Goal: Contribute content

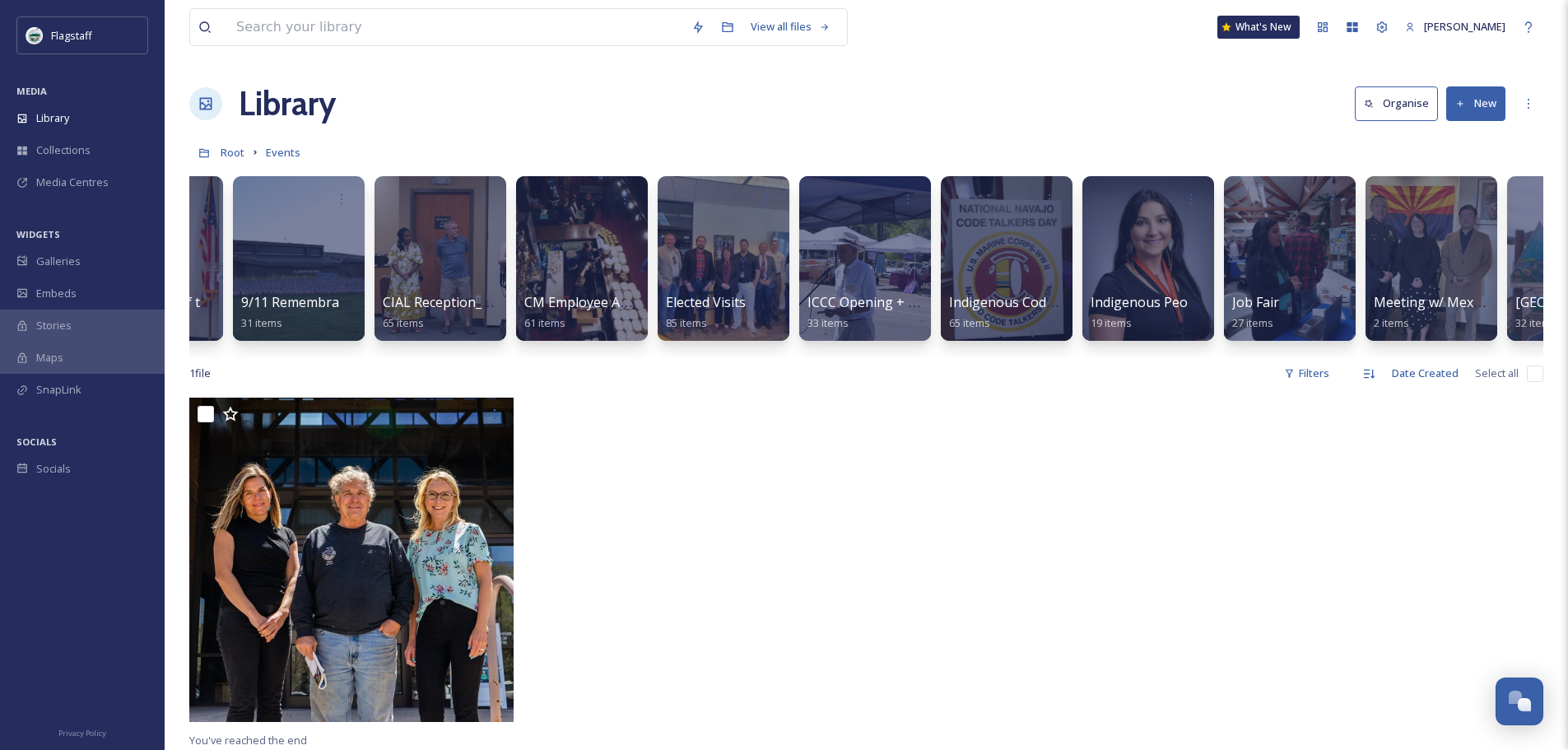
scroll to position [0, 595]
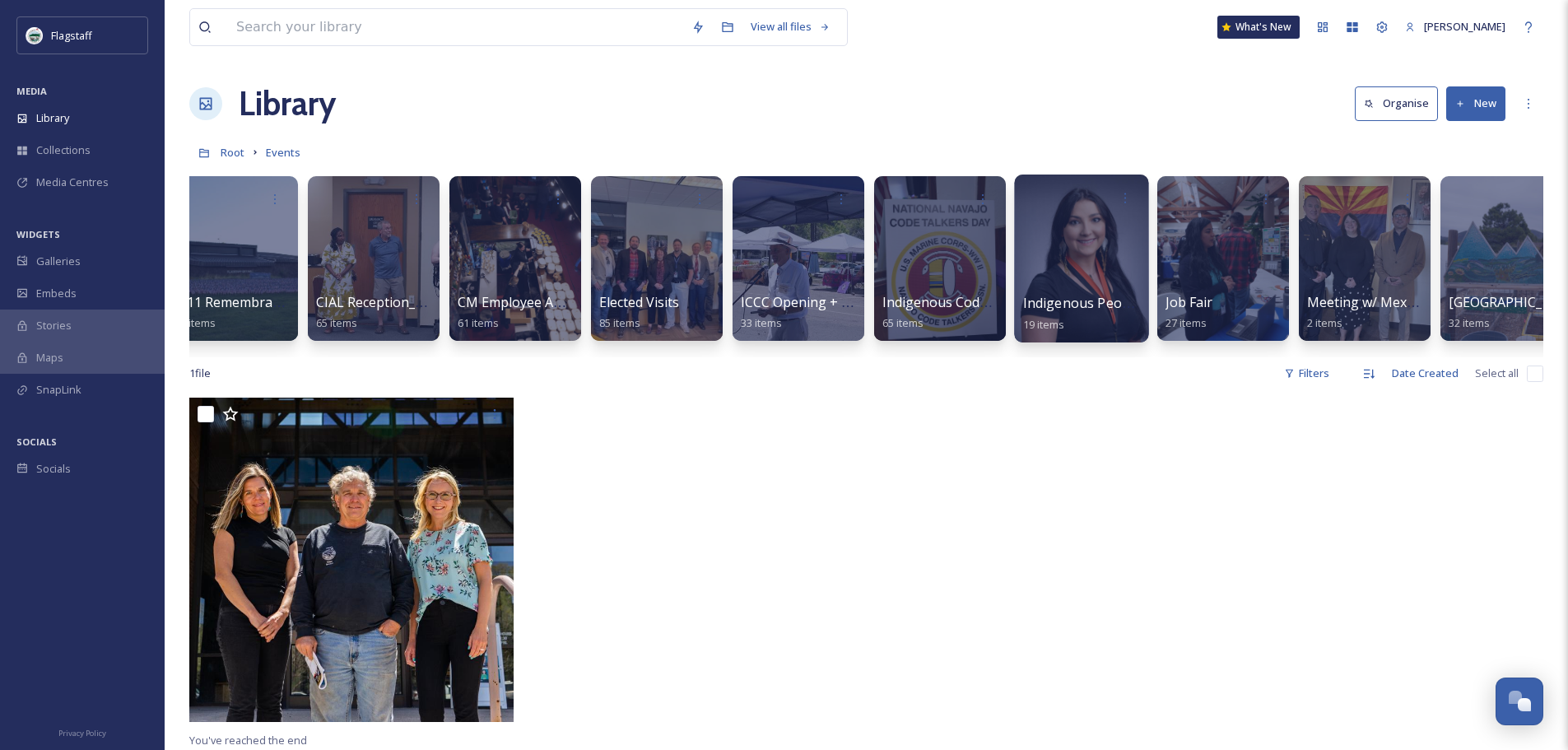
click at [1069, 248] on div at bounding box center [1081, 258] width 134 height 168
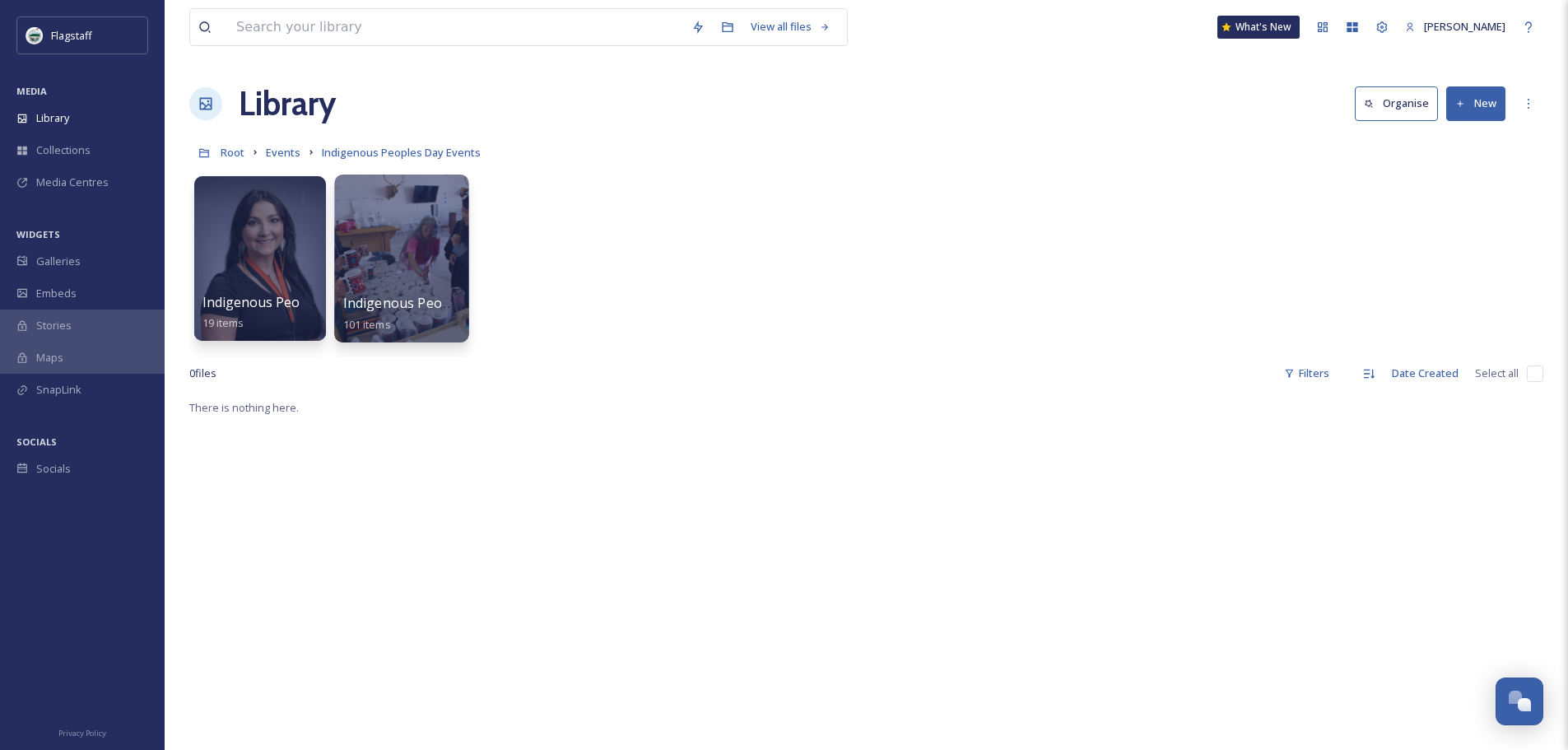
click at [399, 241] on div at bounding box center [401, 258] width 134 height 168
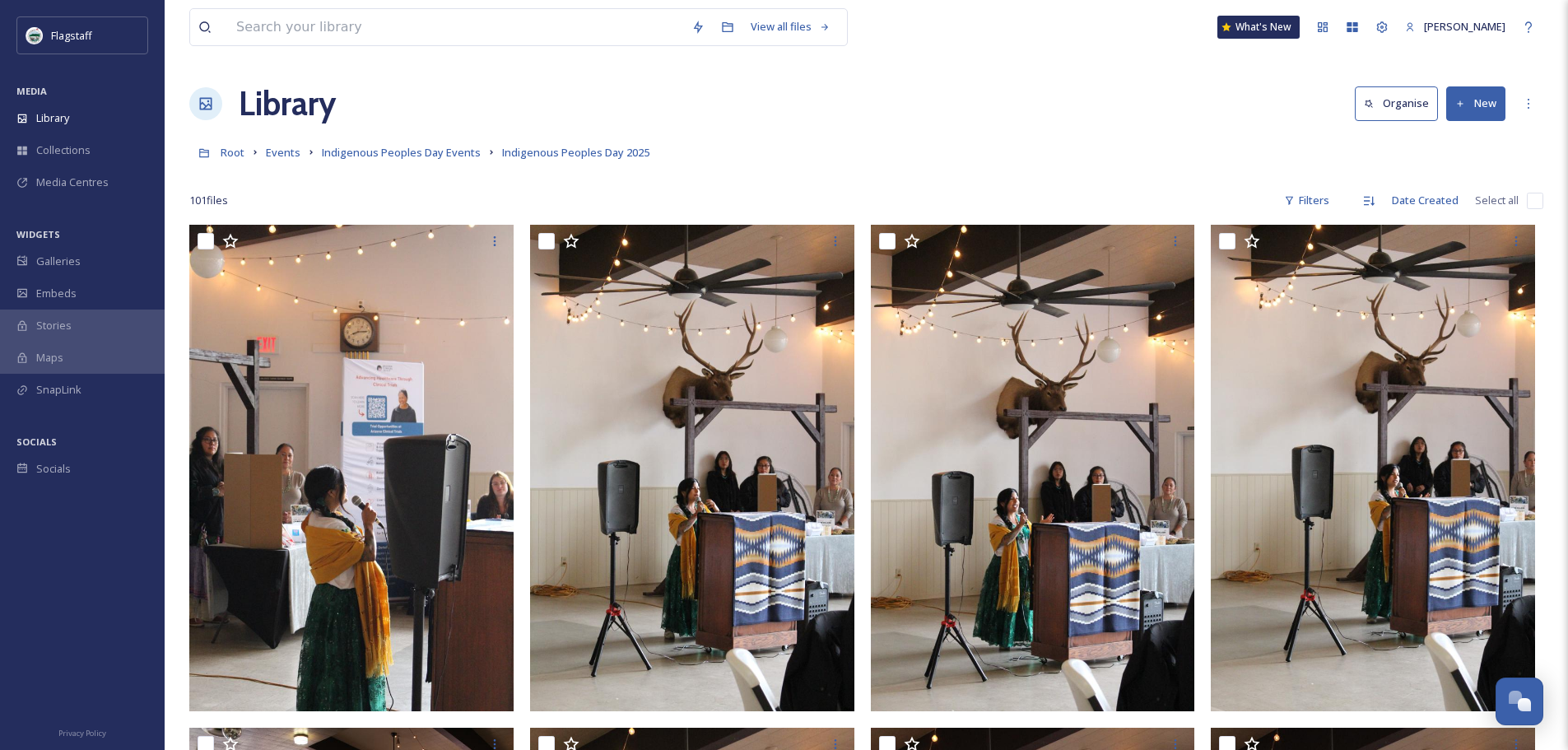
click at [1468, 100] on button "New" at bounding box center [1476, 103] width 59 height 34
click at [1469, 134] on span "File Upload" at bounding box center [1468, 142] width 54 height 16
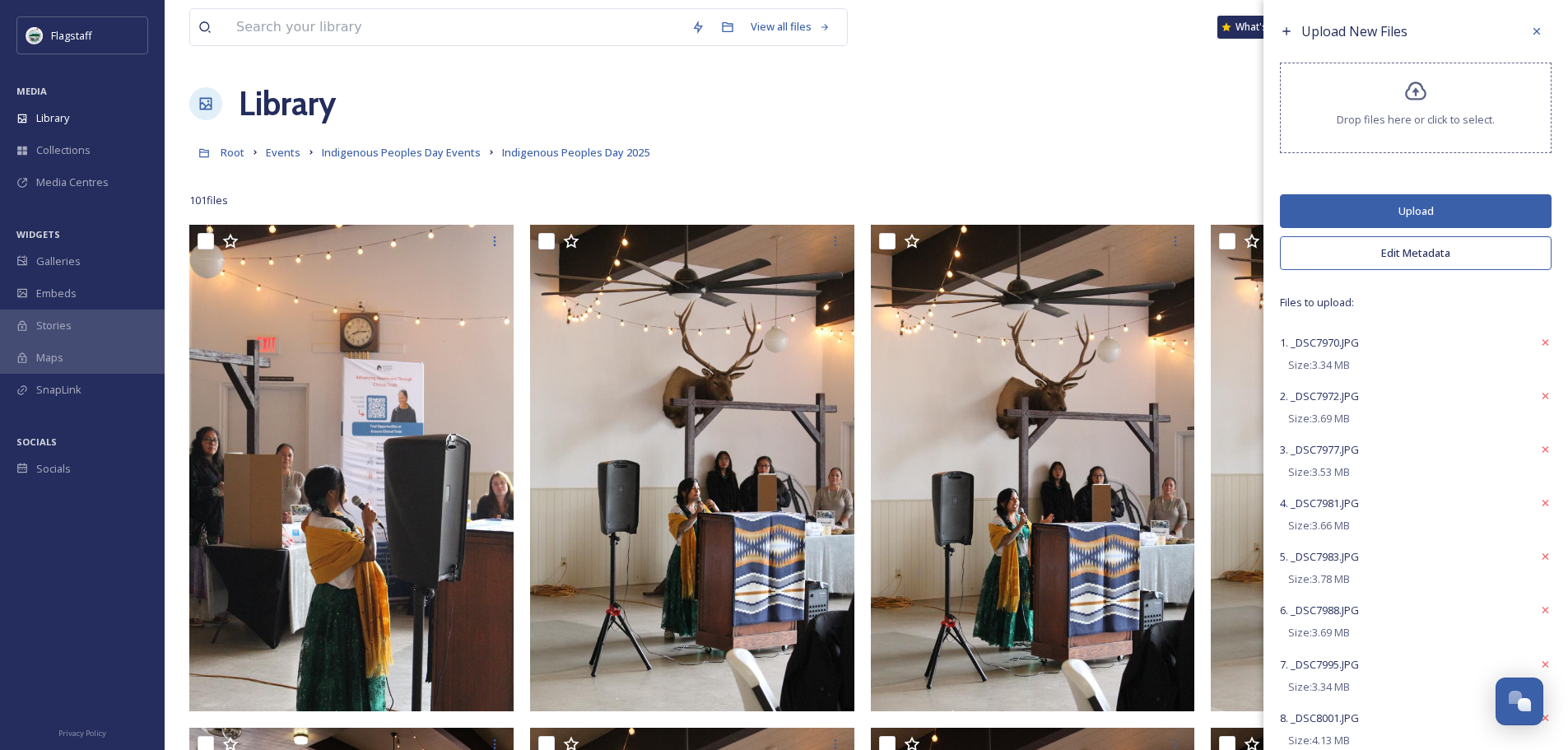
click at [1430, 250] on button "Edit Metadata" at bounding box center [1416, 253] width 272 height 34
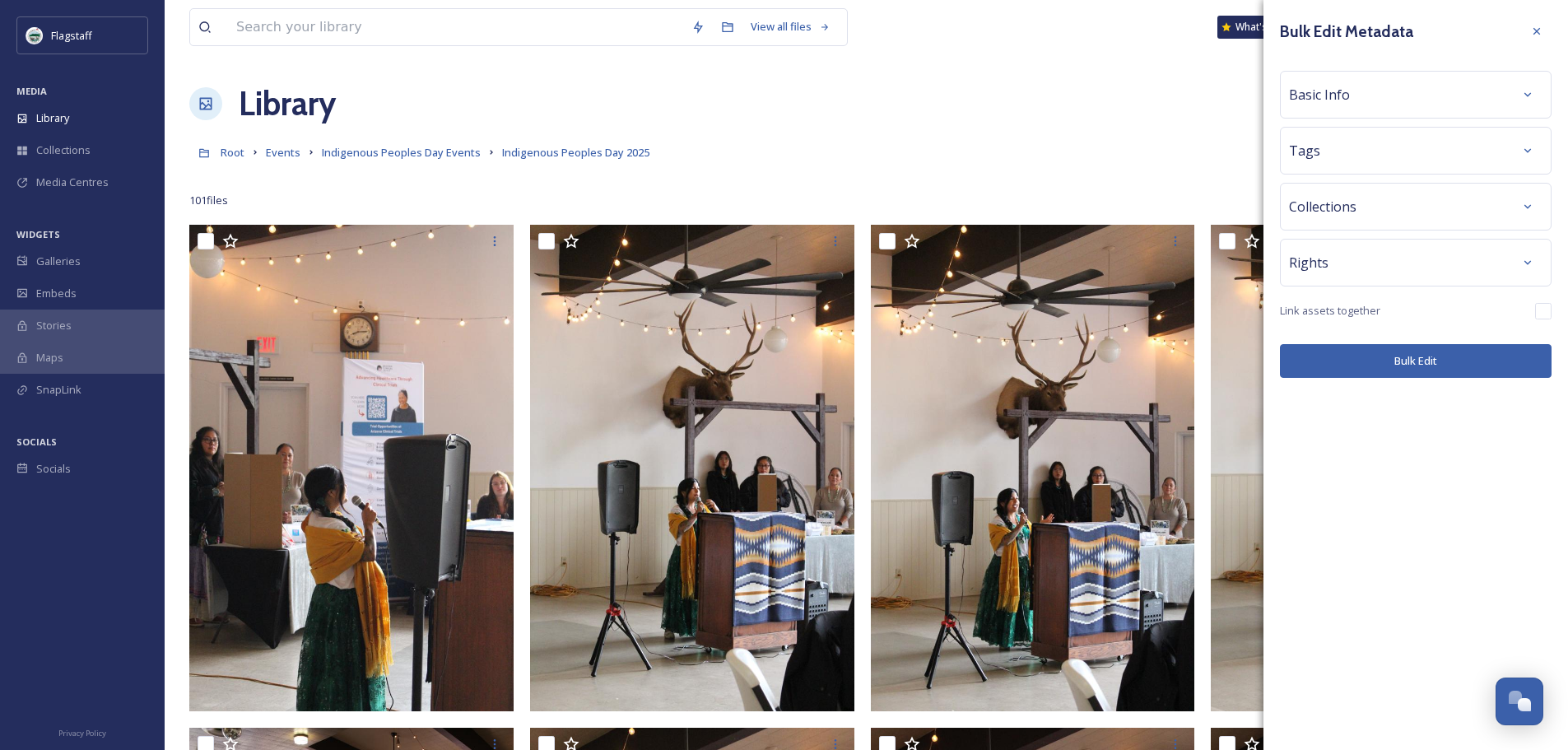
click at [1414, 142] on div "Tags" at bounding box center [1416, 150] width 254 height 29
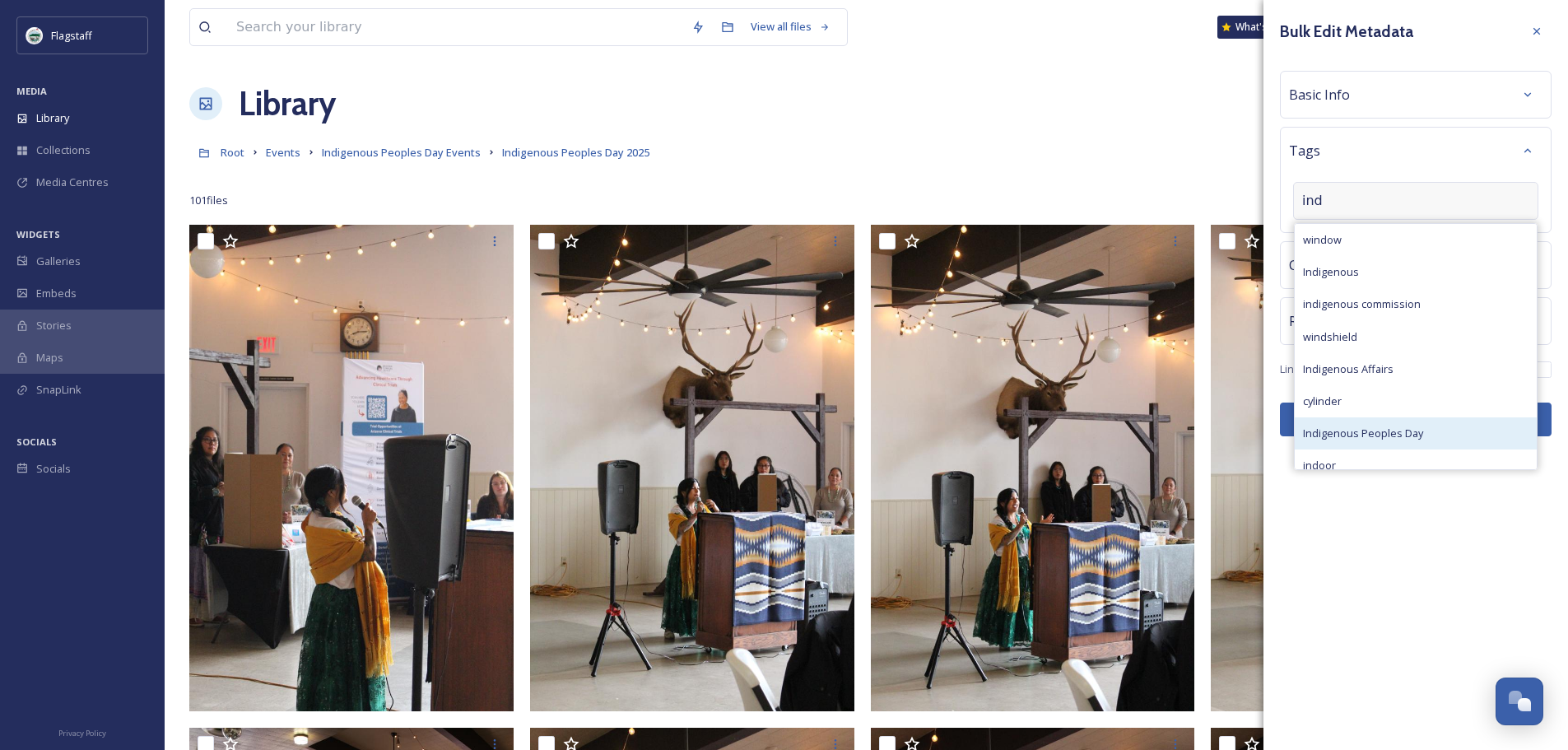
type input "ind"
click at [1378, 438] on span "Indigenous Peoples Day" at bounding box center [1363, 434] width 120 height 16
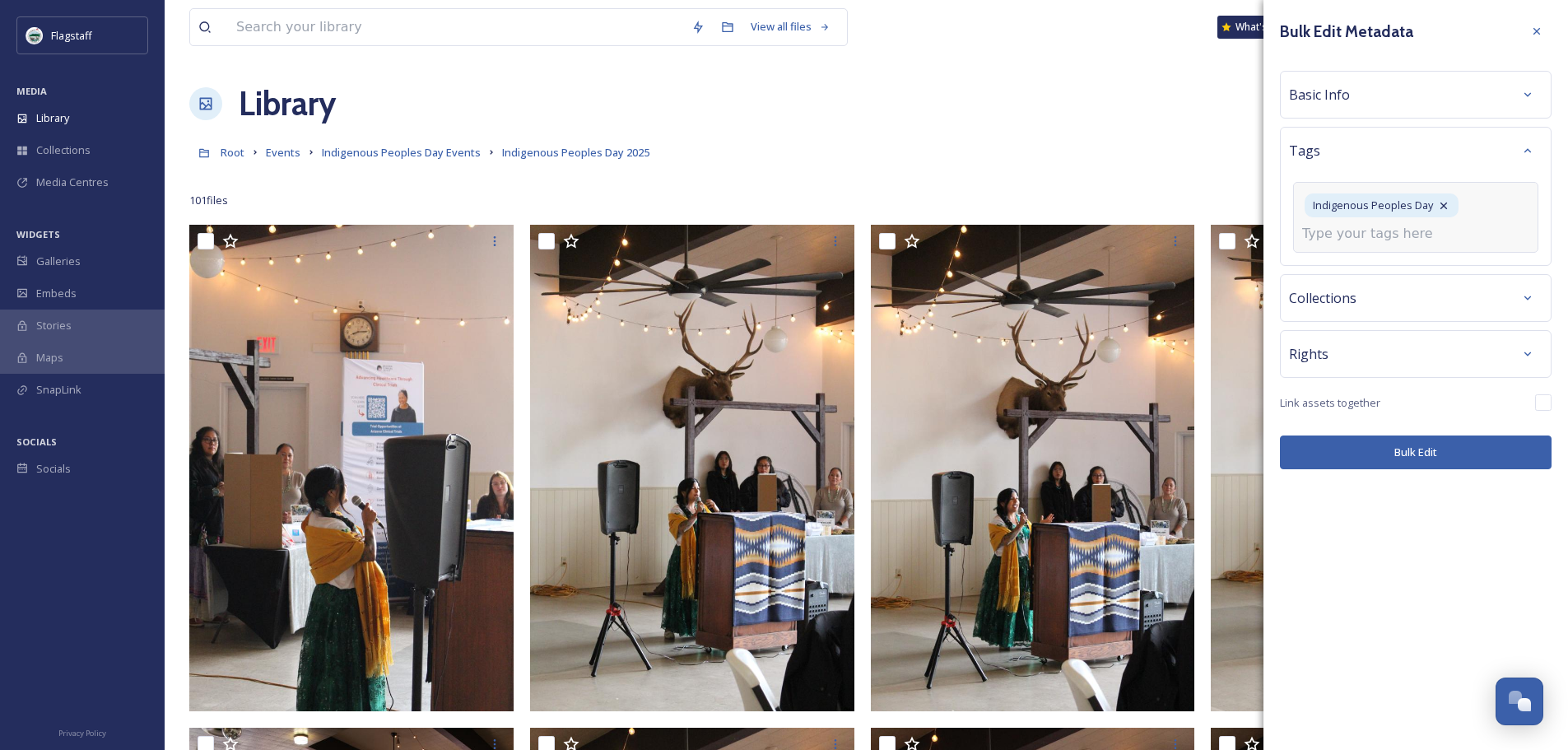
click at [1385, 238] on input at bounding box center [1385, 233] width 165 height 20
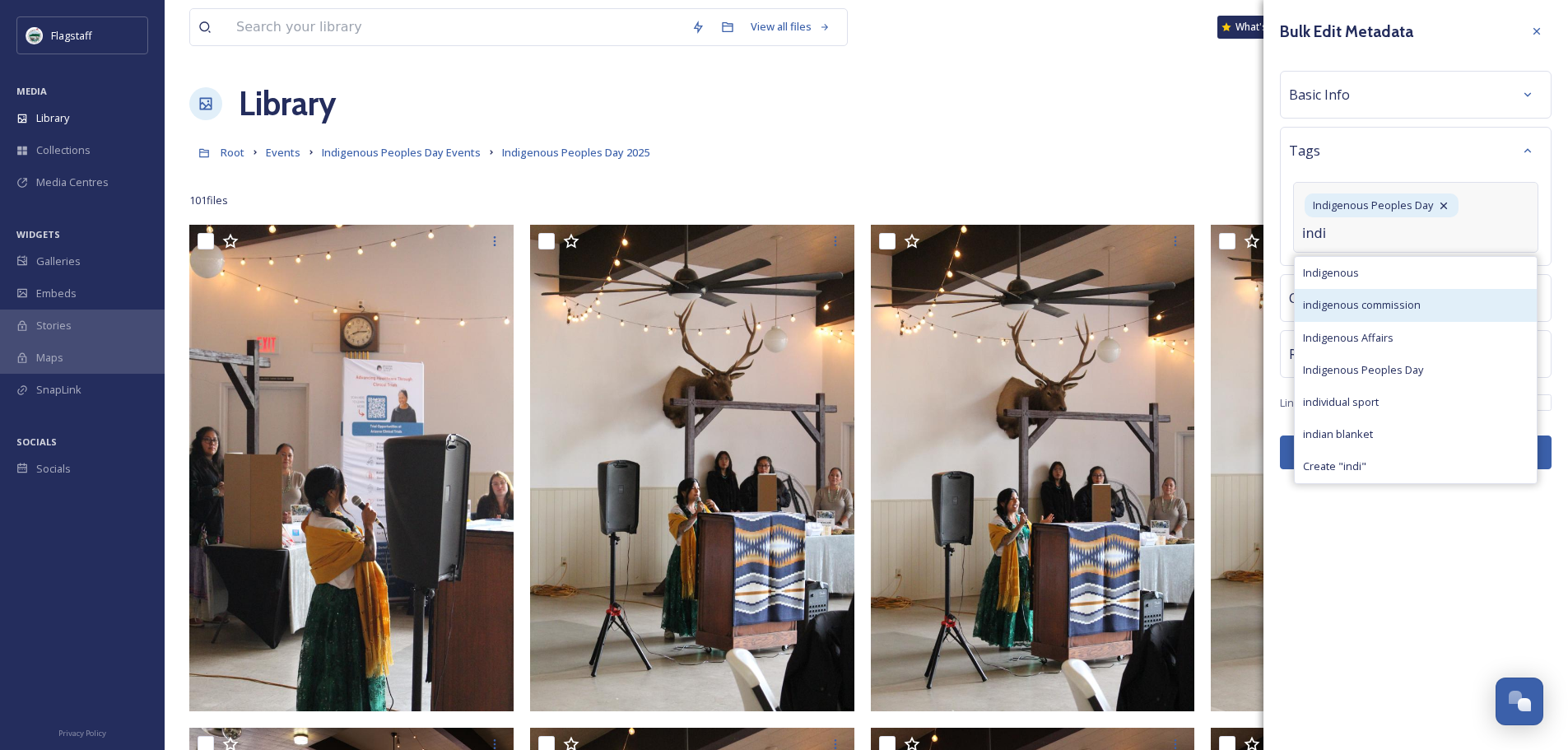
type input "indi"
click at [1395, 302] on span "indigenous commission" at bounding box center [1362, 305] width 118 height 16
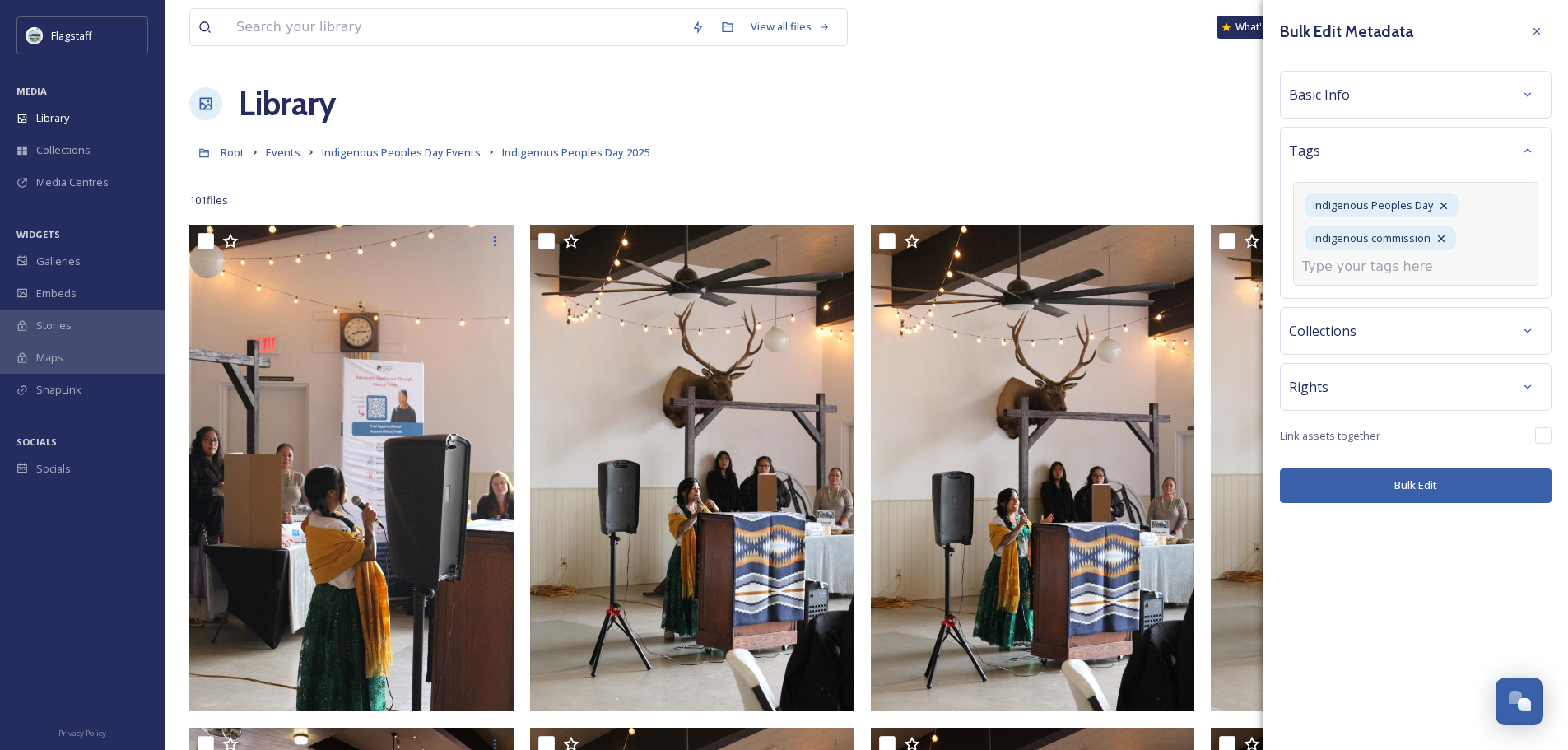
click at [1373, 267] on input at bounding box center [1385, 266] width 165 height 20
type input "mayo"
click at [1379, 335] on div "Mayor [PERSON_NAME]" at bounding box center [1415, 339] width 242 height 32
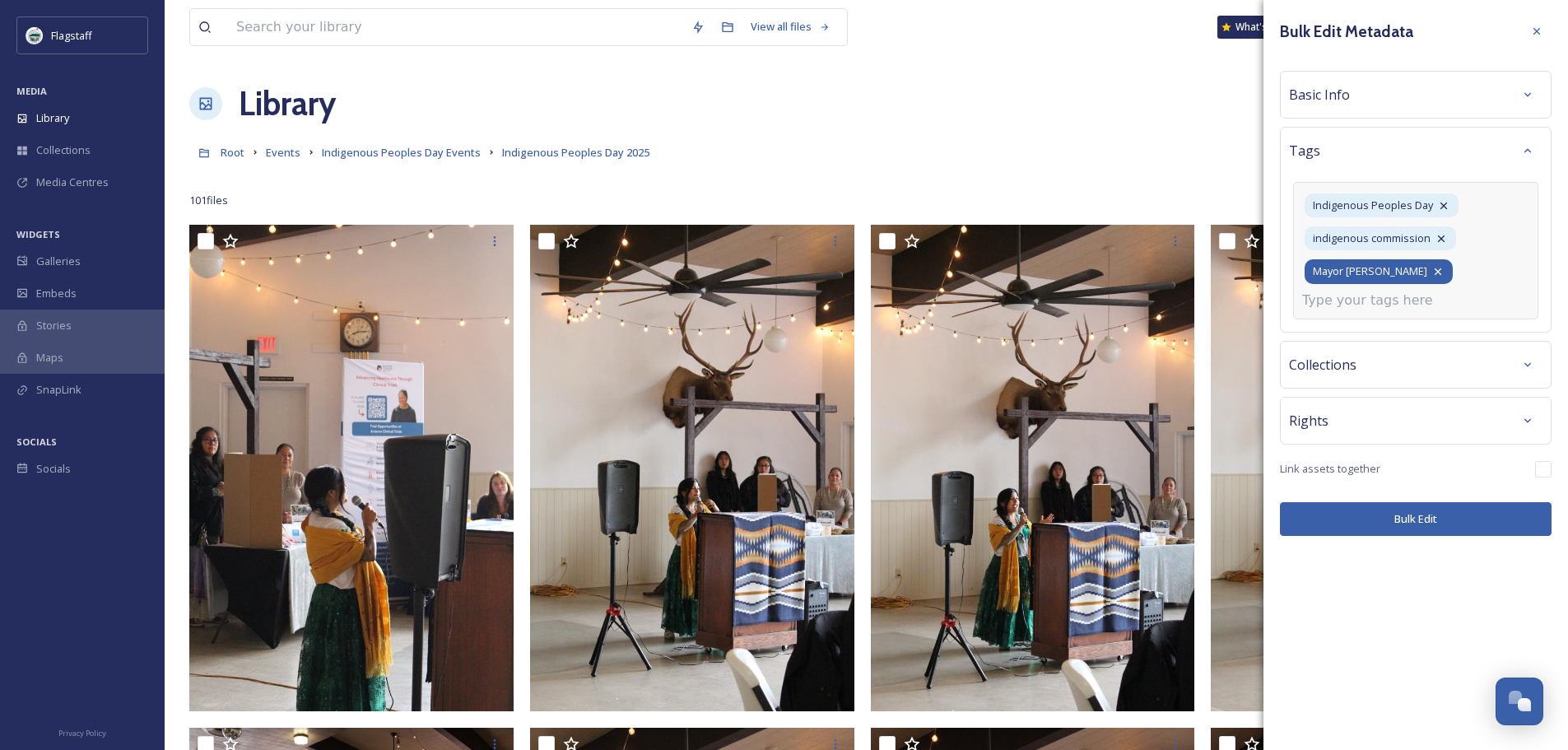
click at [1431, 271] on icon at bounding box center [1438, 272] width 13 height 13
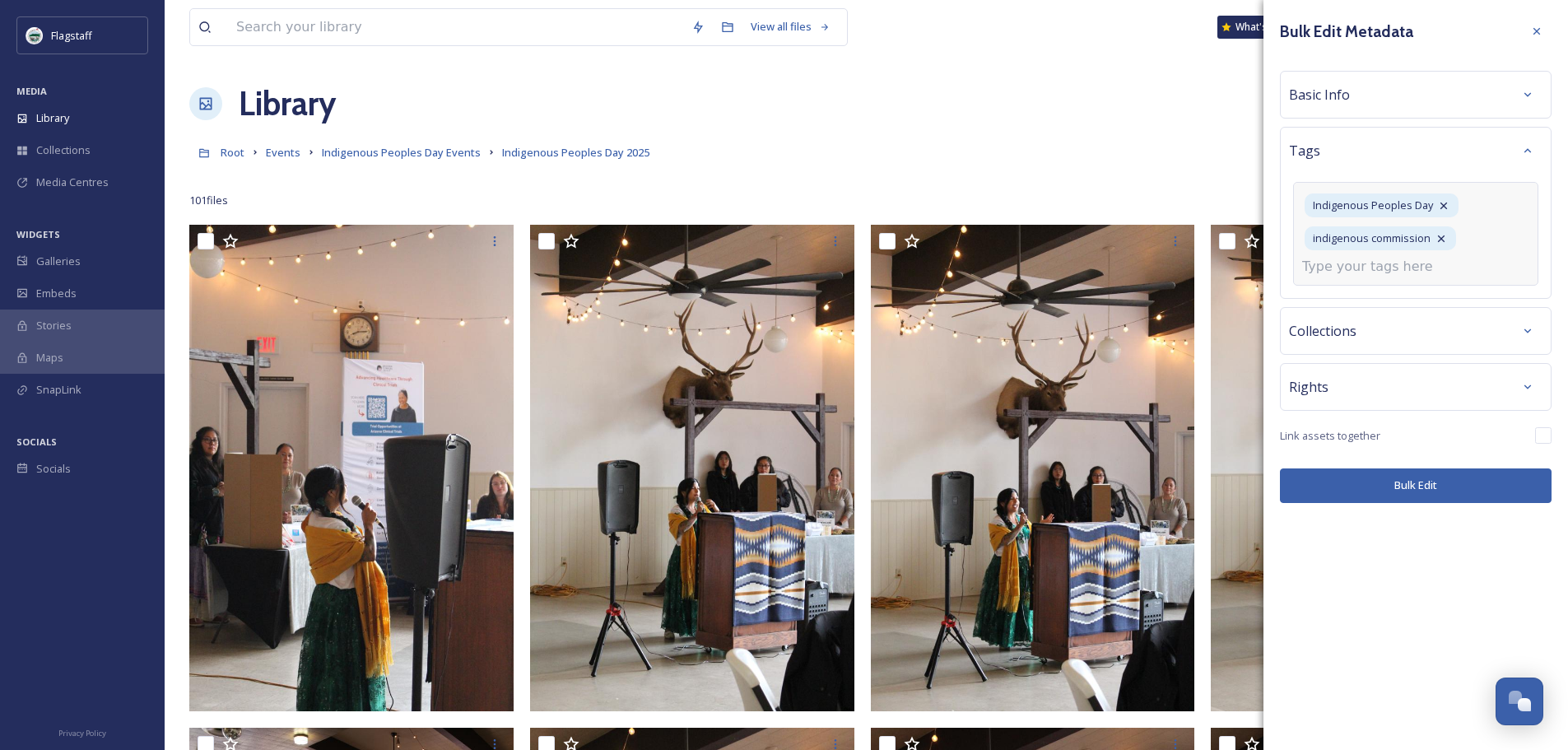
click at [1345, 268] on input at bounding box center [1385, 266] width 165 height 20
click at [1304, 269] on input "[GEOGRAPHIC_DATA]" at bounding box center [1385, 266] width 165 height 20
type input "[GEOGRAPHIC_DATA]"
click at [1358, 302] on span "Create " [GEOGRAPHIC_DATA] "" at bounding box center [1378, 306] width 150 height 16
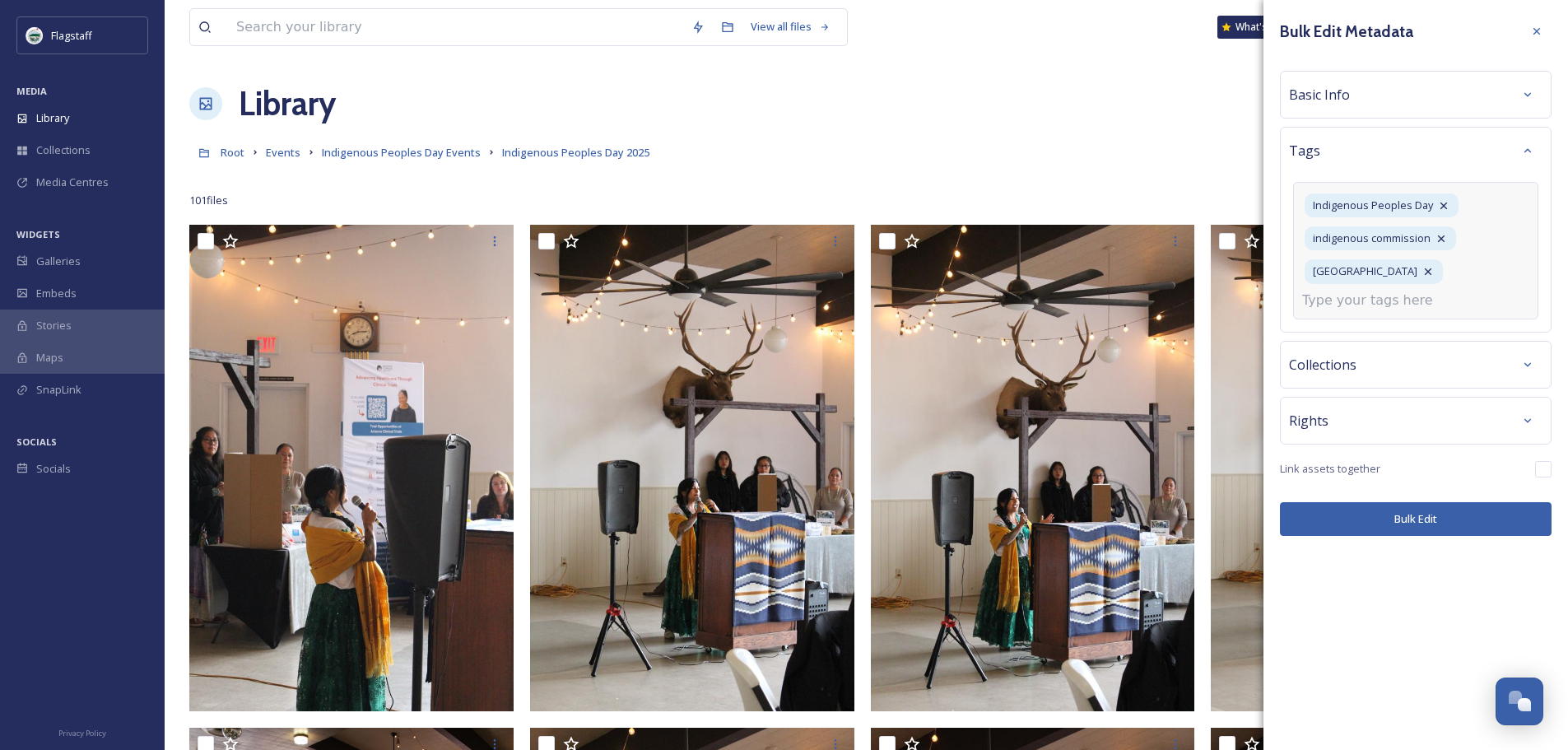
click at [1395, 302] on input at bounding box center [1385, 300] width 165 height 20
type input "icf"
click at [1359, 334] on div "ICF" at bounding box center [1415, 340] width 242 height 32
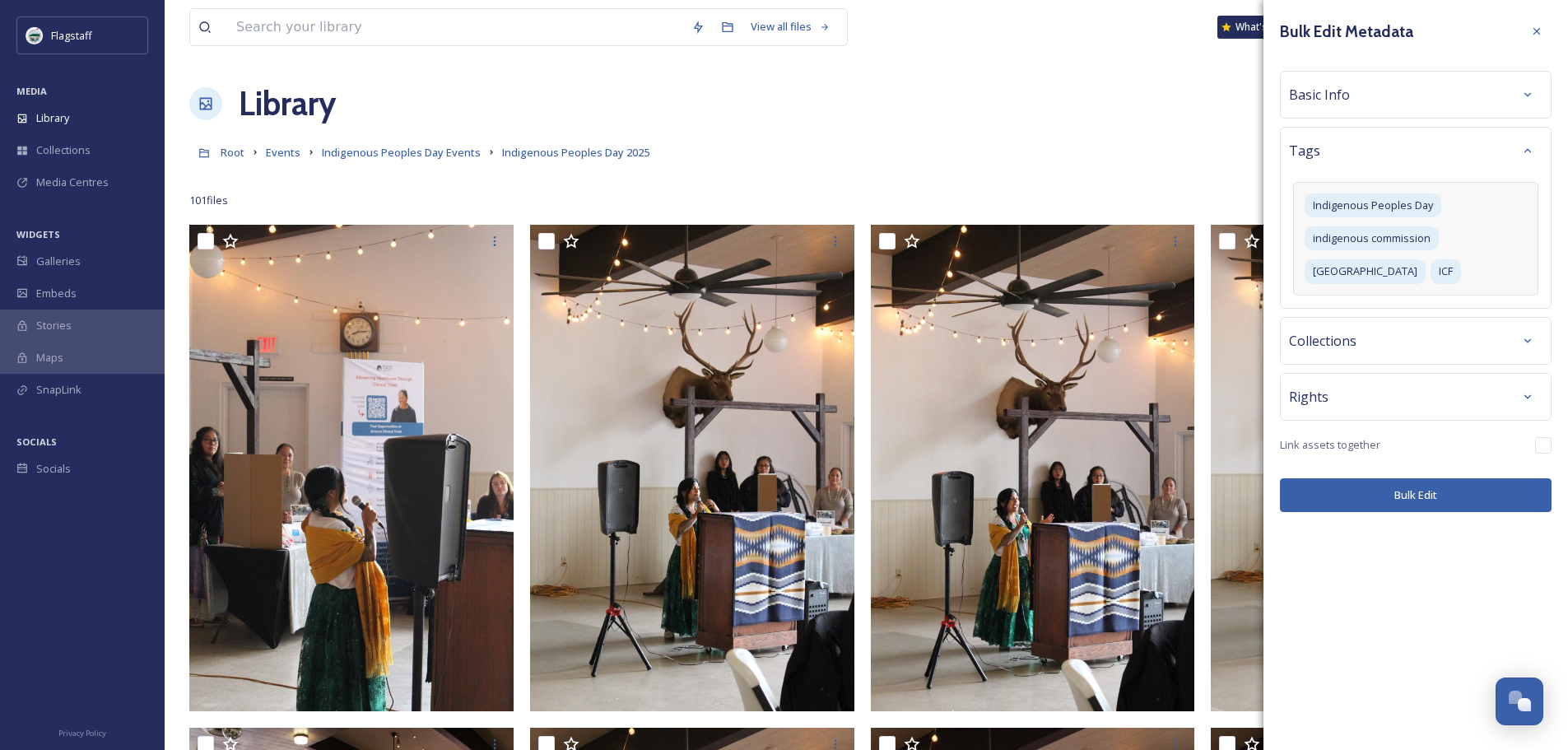
click at [1429, 510] on button "Bulk Edit" at bounding box center [1416, 495] width 272 height 34
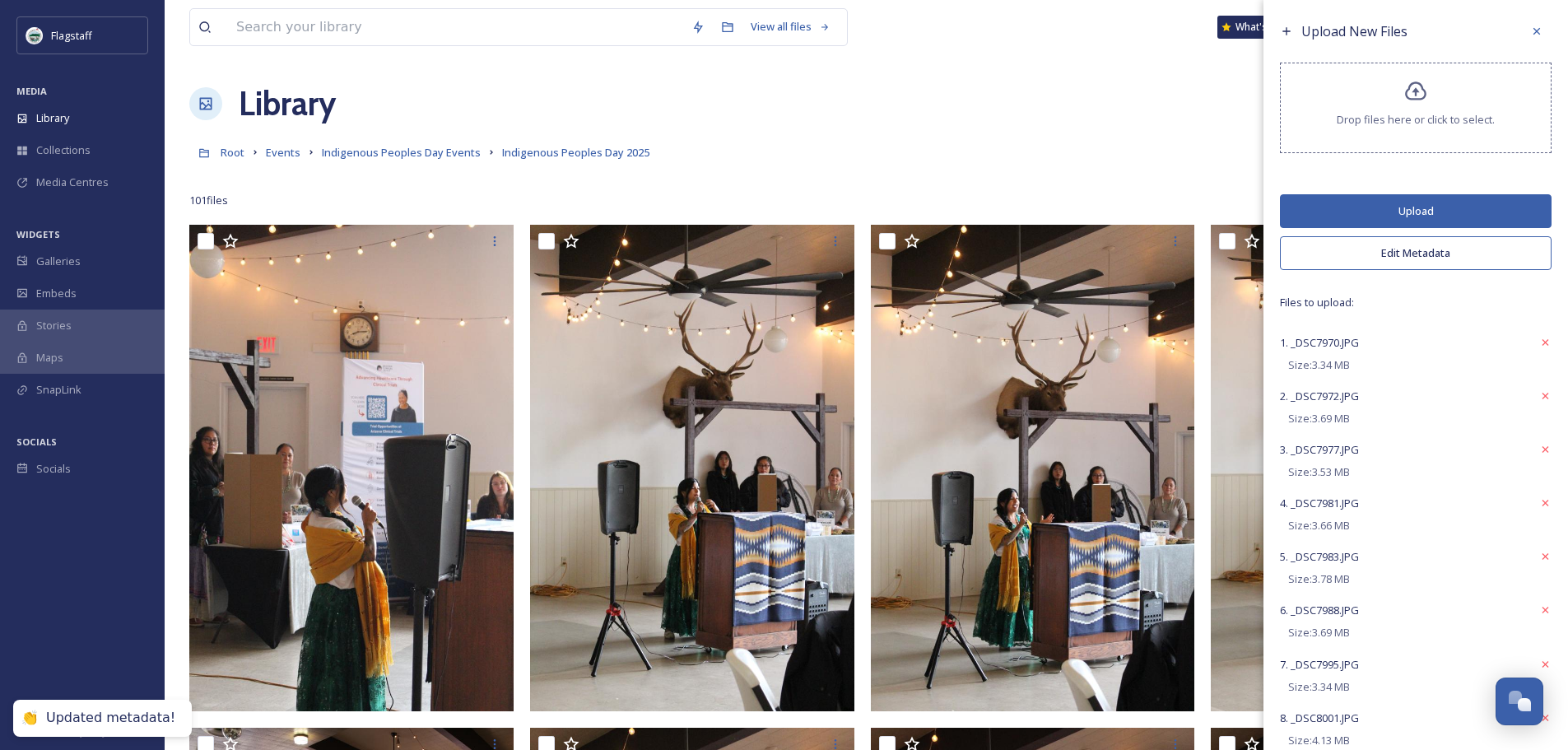
click at [1384, 204] on button "Upload" at bounding box center [1416, 211] width 272 height 34
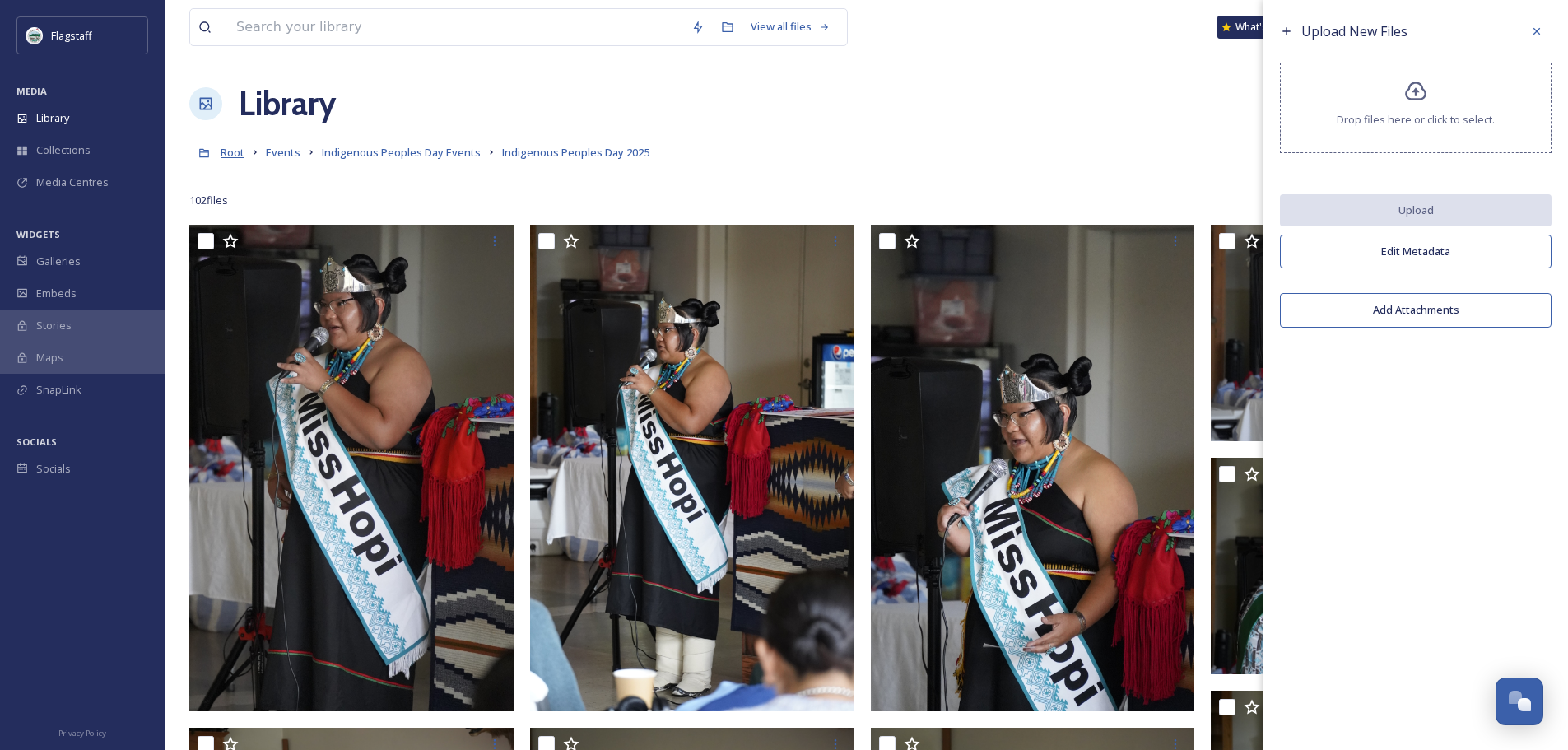
click at [230, 156] on span "Root" at bounding box center [232, 152] width 24 height 15
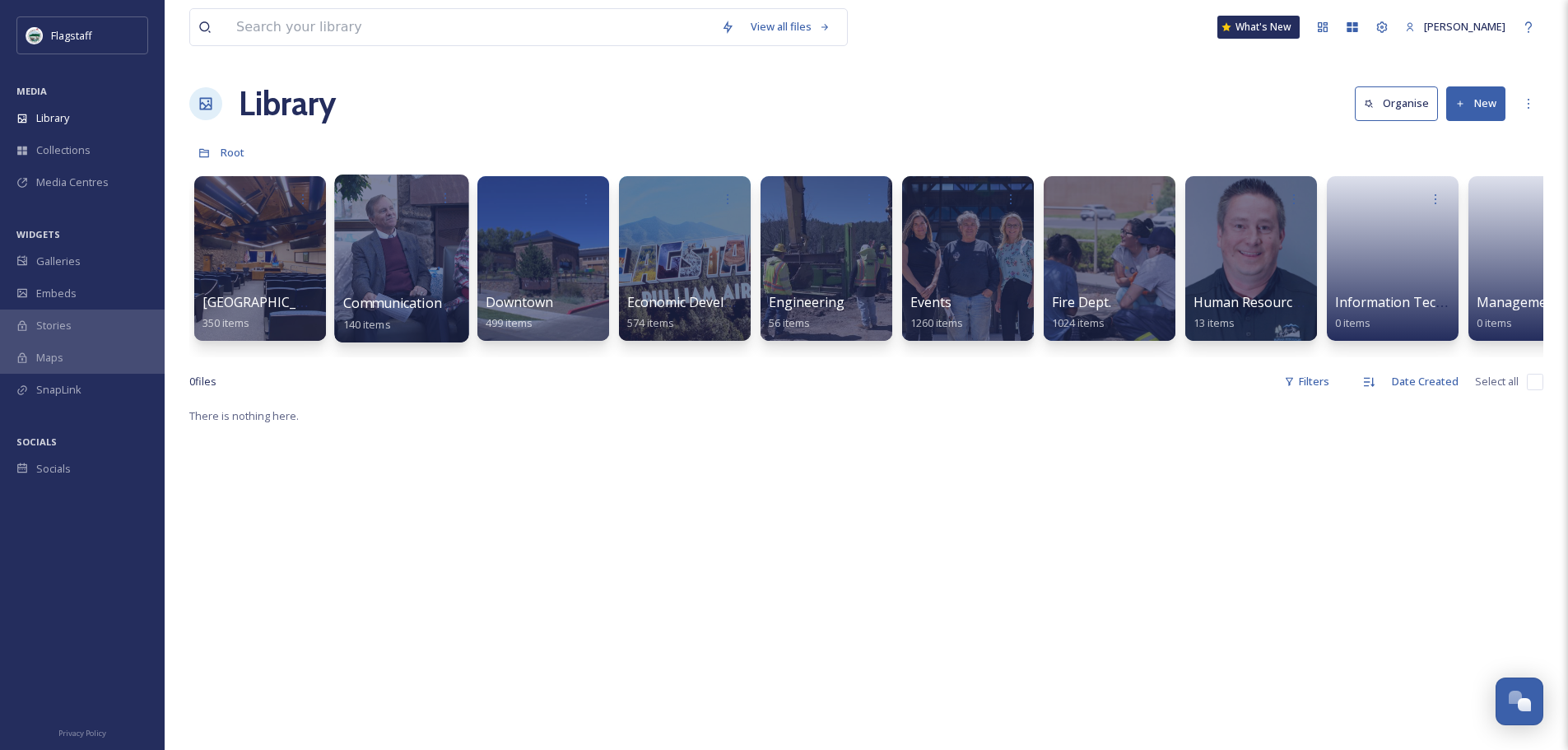
click at [375, 247] on div at bounding box center [401, 258] width 134 height 168
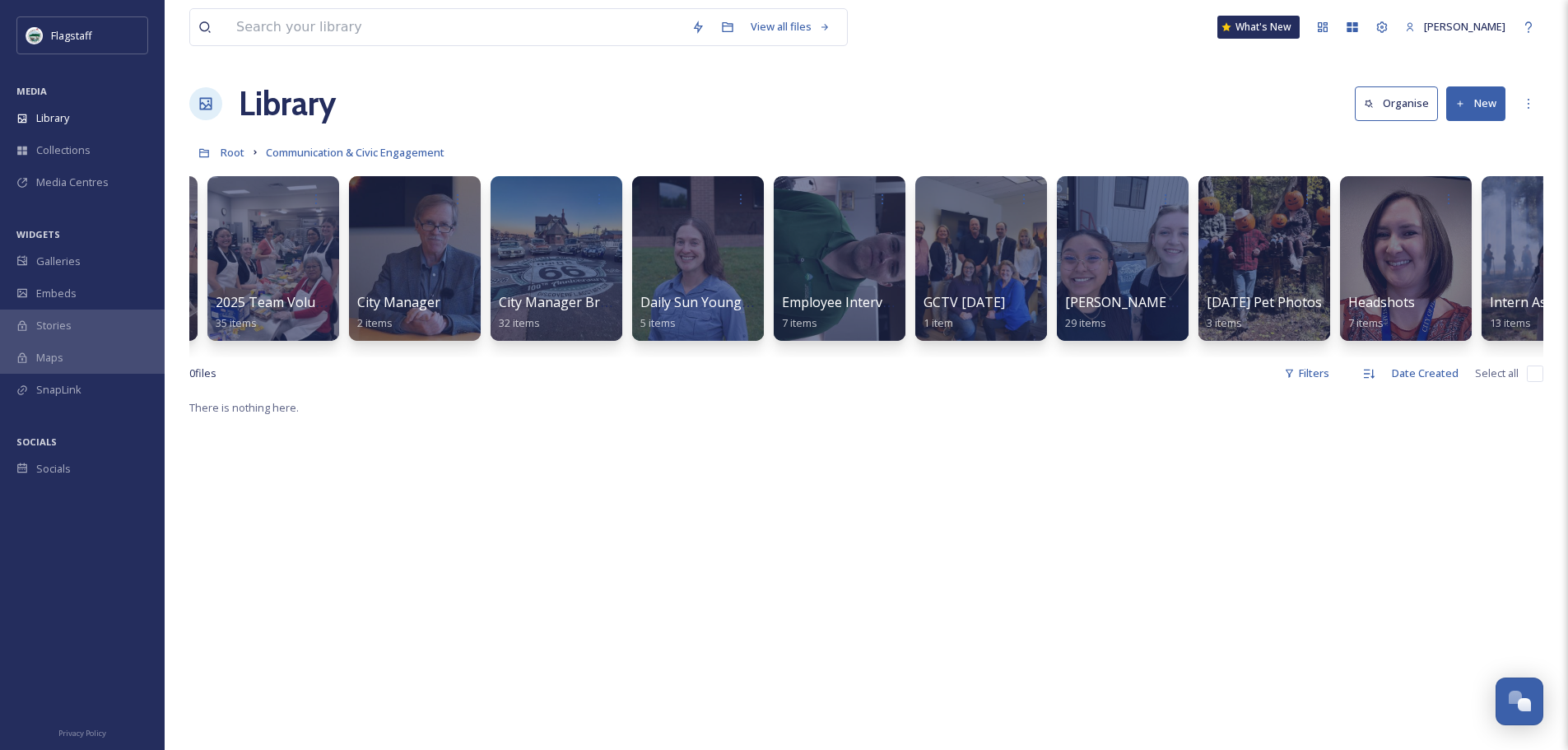
scroll to position [0, 345]
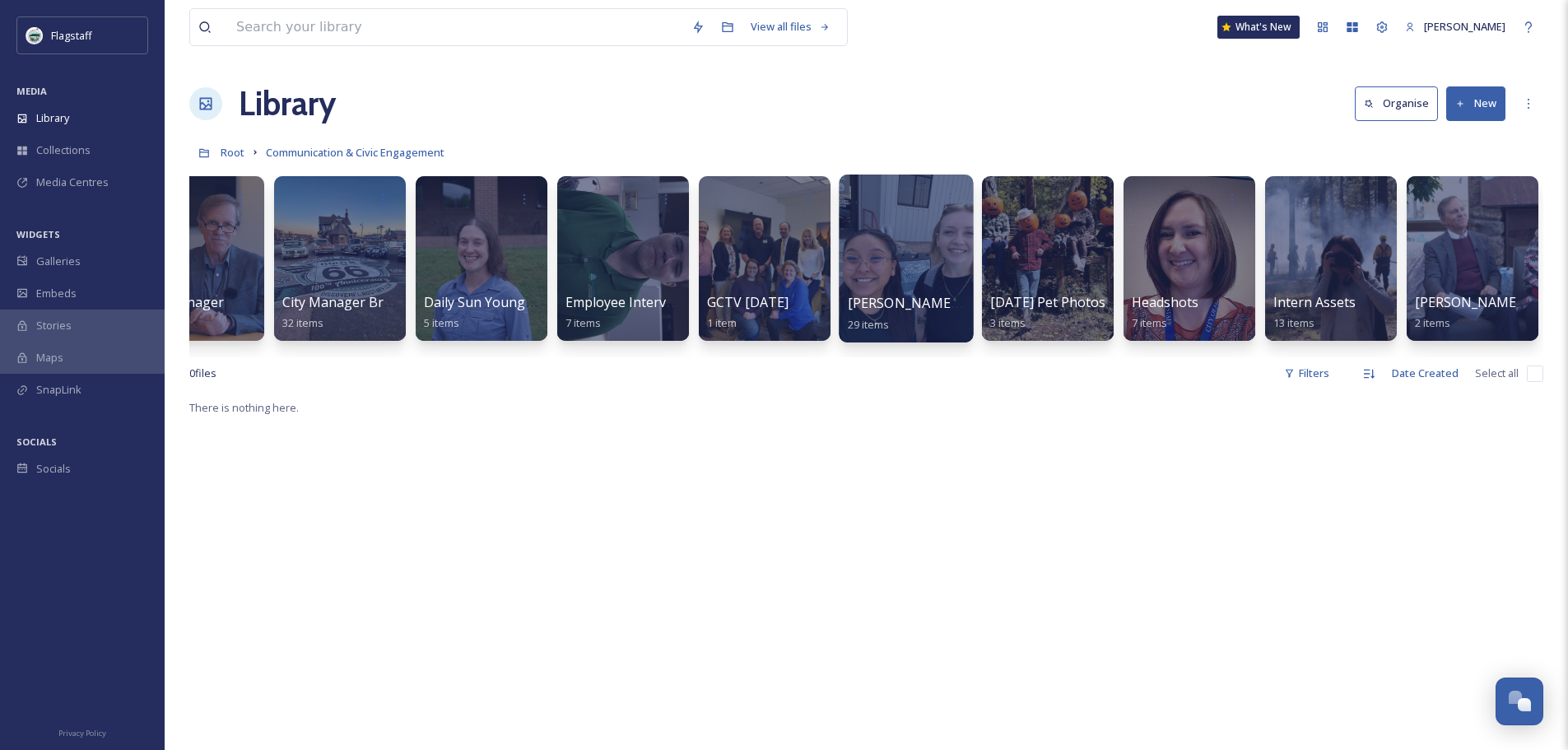
click at [906, 247] on div at bounding box center [905, 258] width 134 height 168
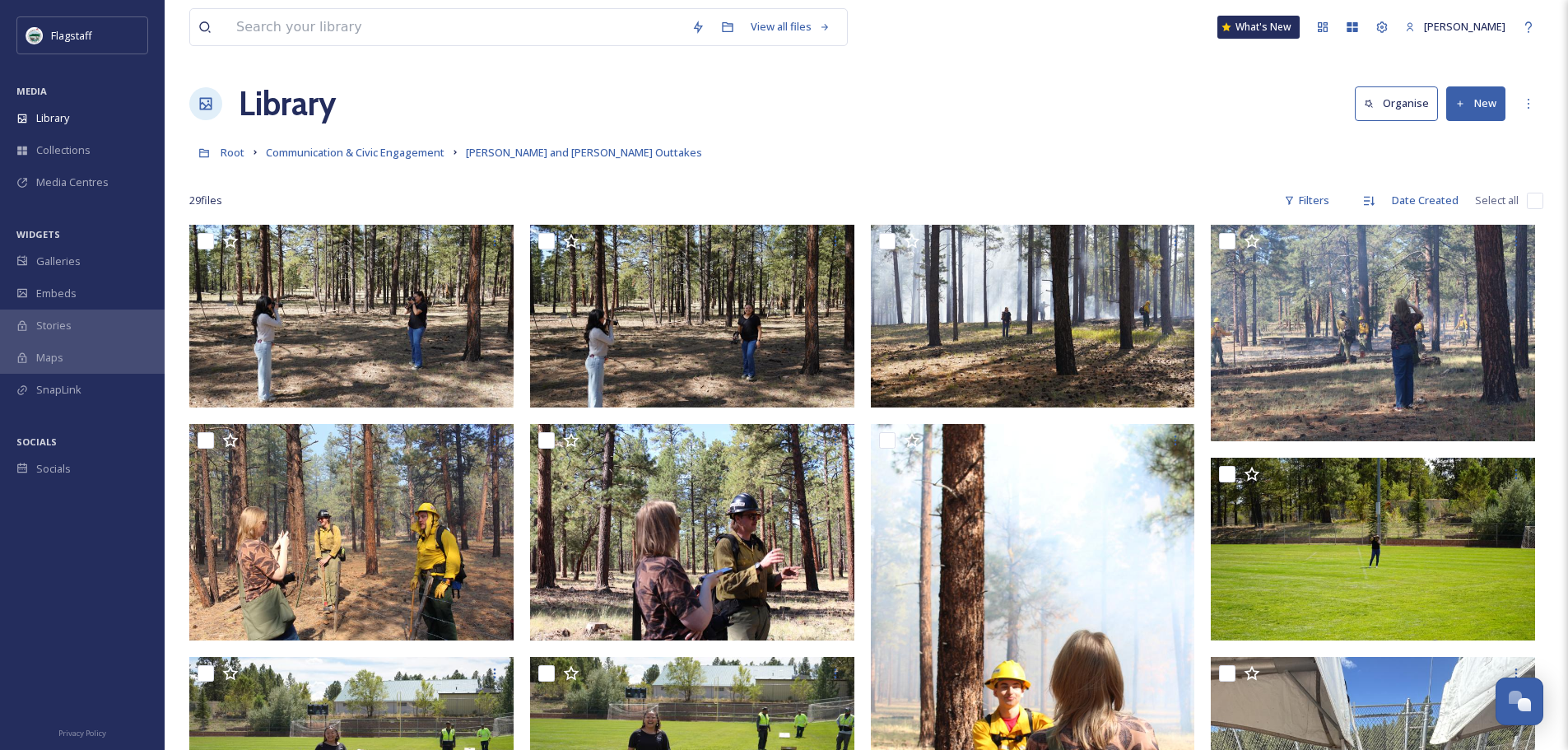
click at [1480, 102] on button "New" at bounding box center [1476, 103] width 59 height 34
click at [1462, 138] on span "File Upload" at bounding box center [1468, 142] width 54 height 16
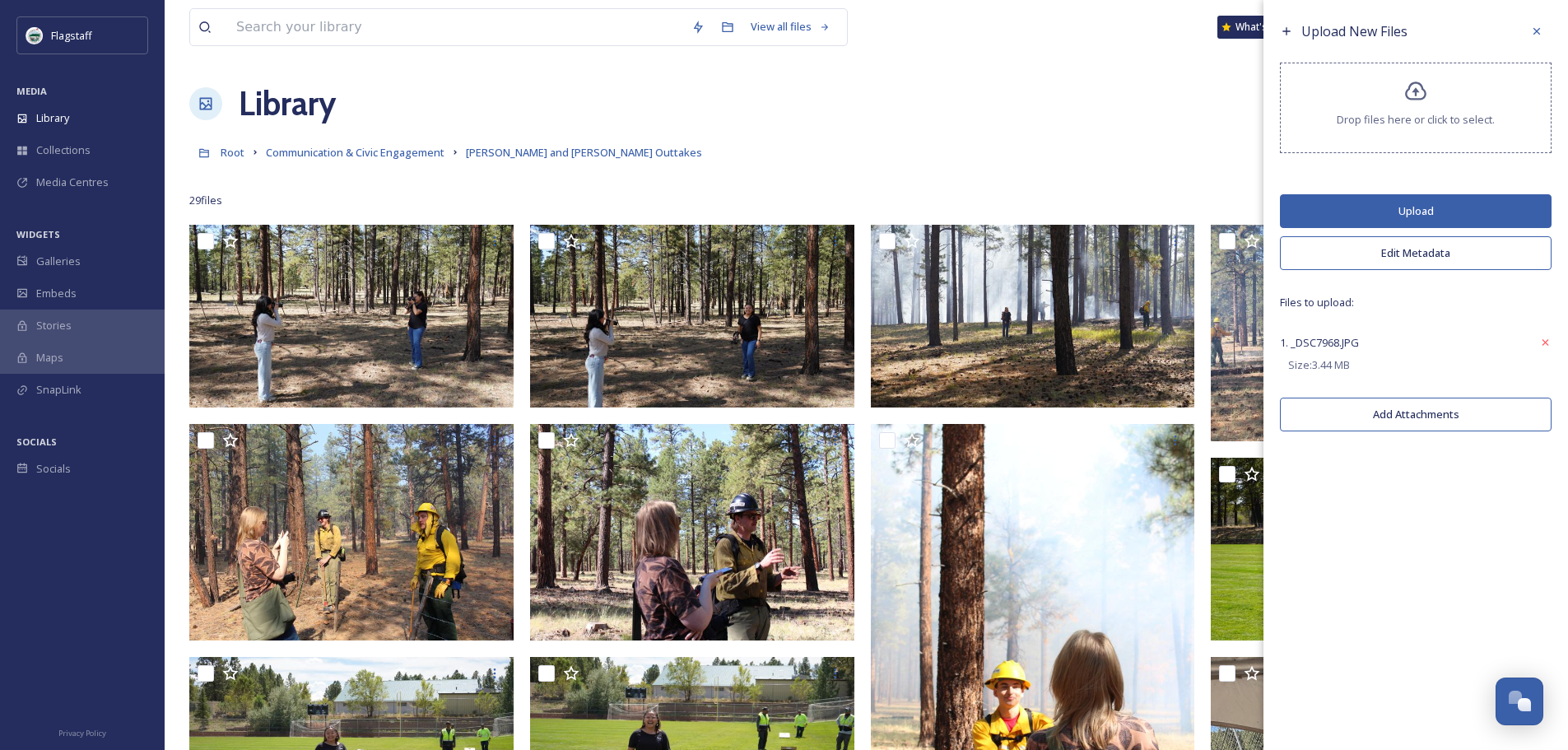
click at [1428, 201] on button "Upload" at bounding box center [1416, 211] width 272 height 34
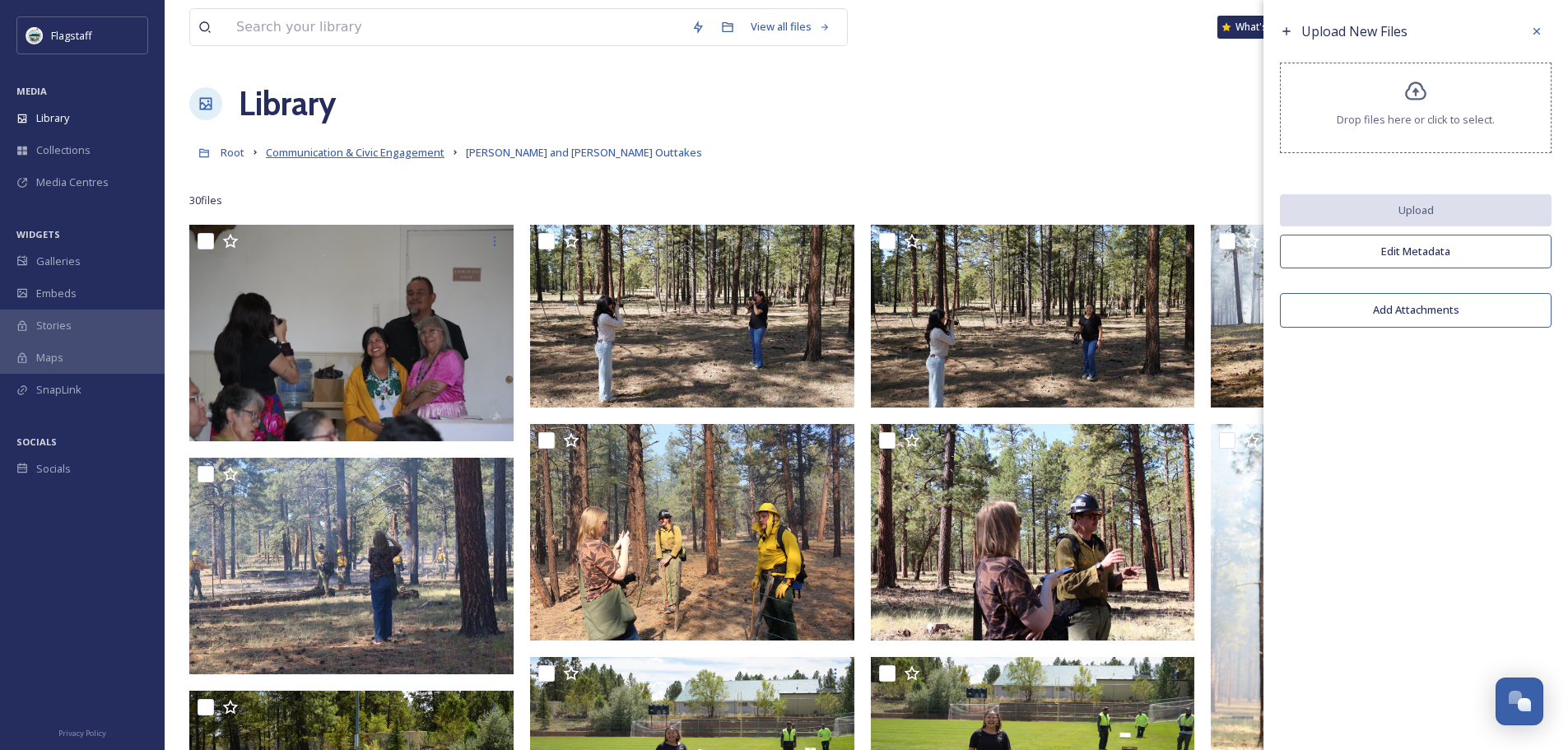
click at [386, 153] on span "Communication & Civic Engagement" at bounding box center [355, 152] width 178 height 15
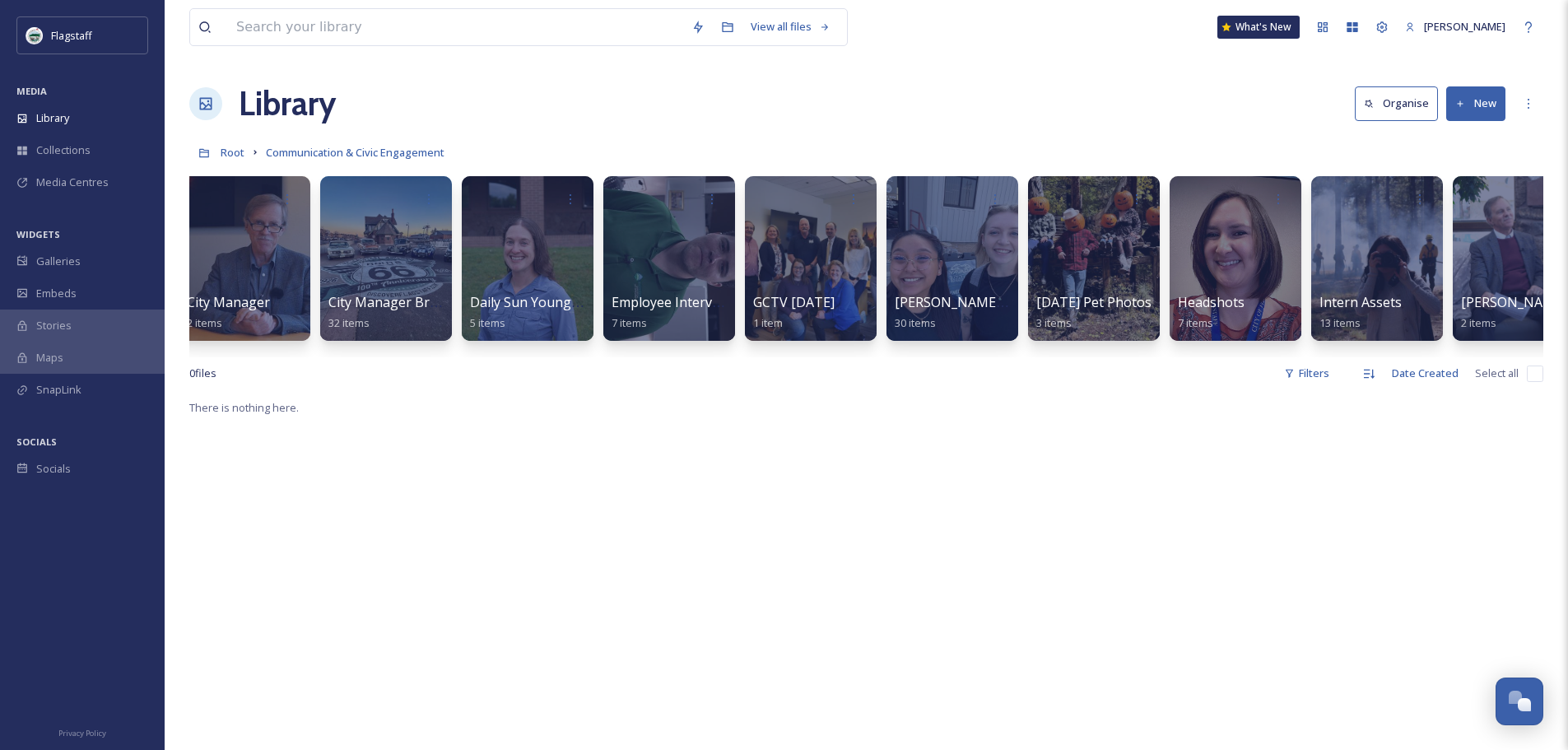
scroll to position [0, 345]
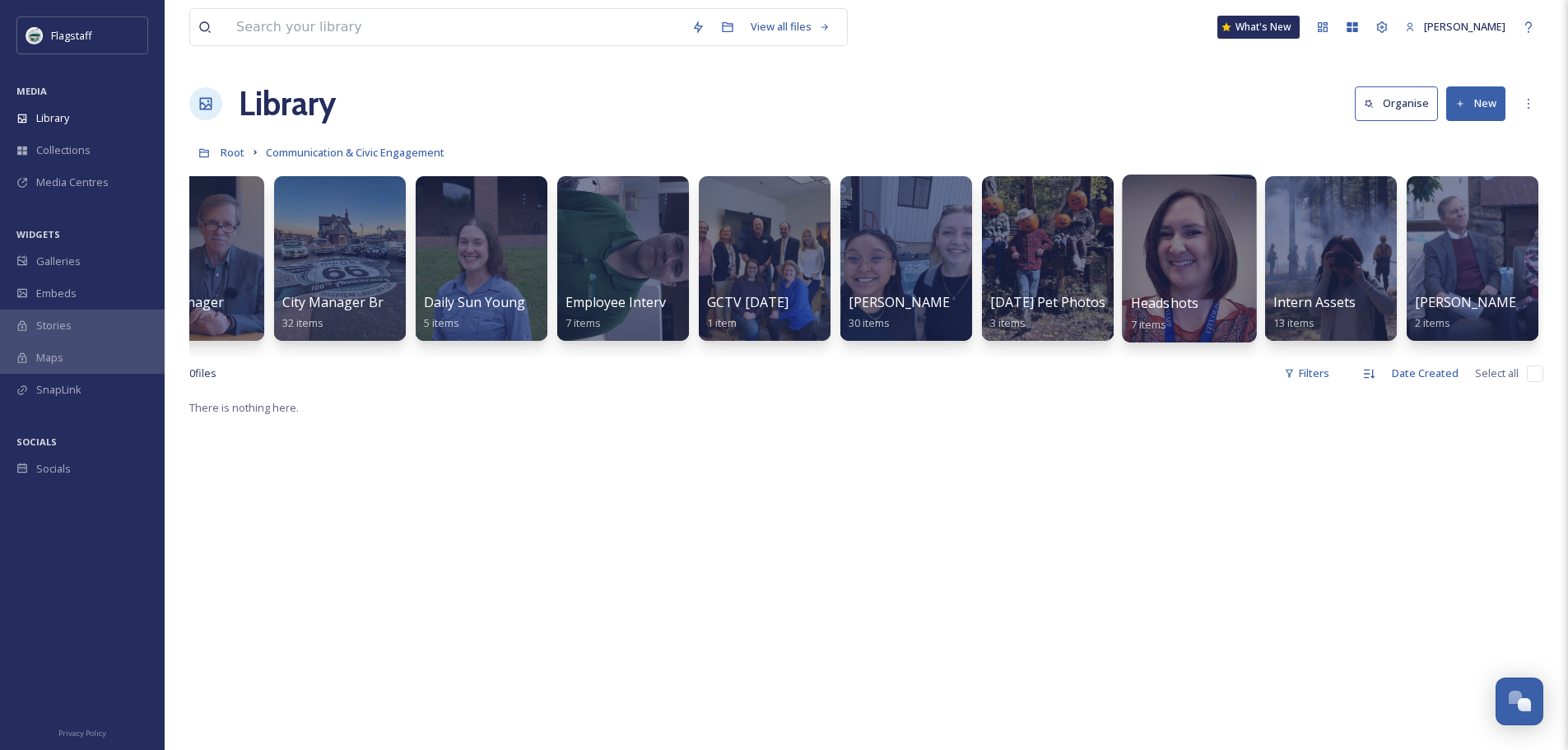
click at [1193, 224] on div at bounding box center [1188, 258] width 134 height 168
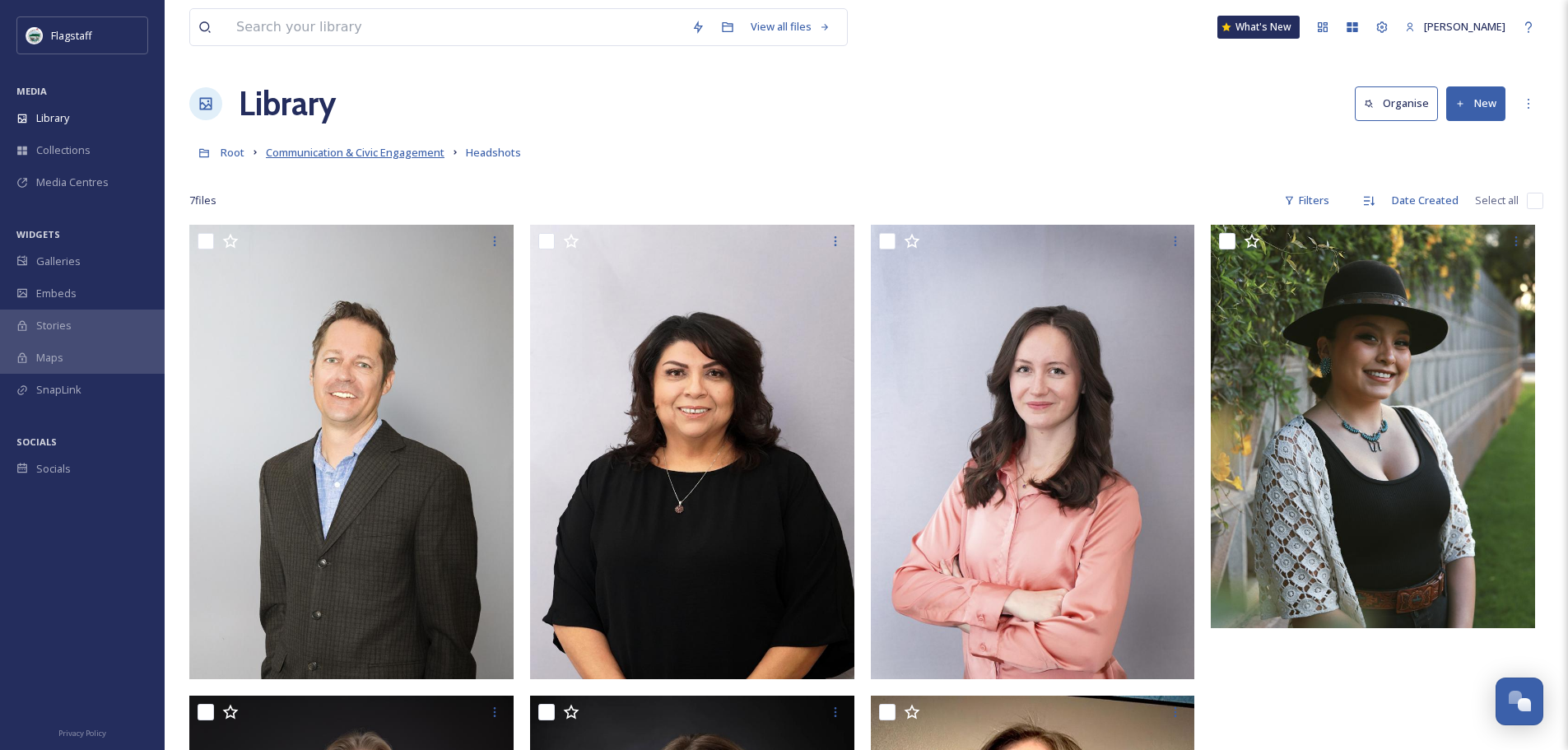
click at [426, 154] on span "Communication & Civic Engagement" at bounding box center [355, 152] width 178 height 15
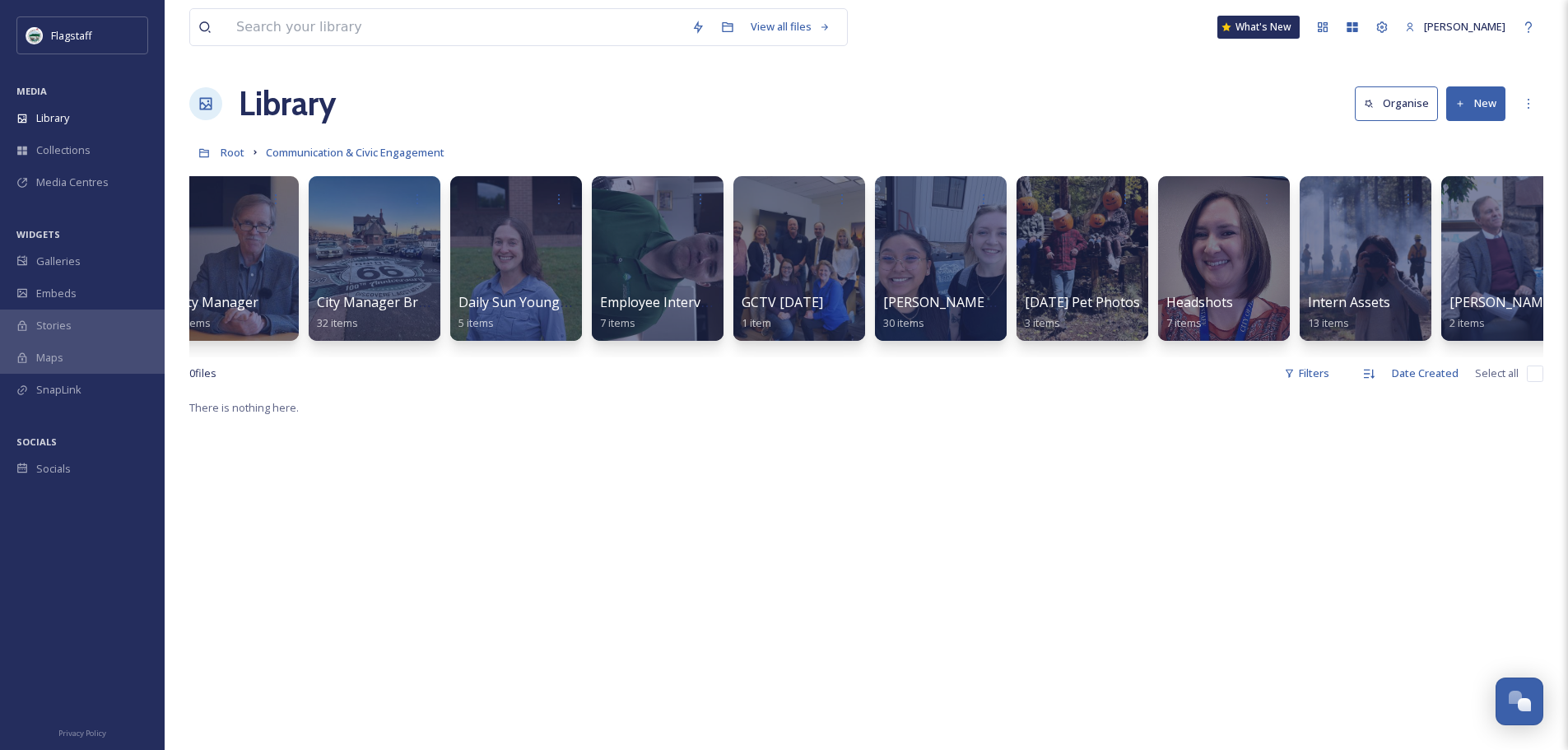
scroll to position [0, 345]
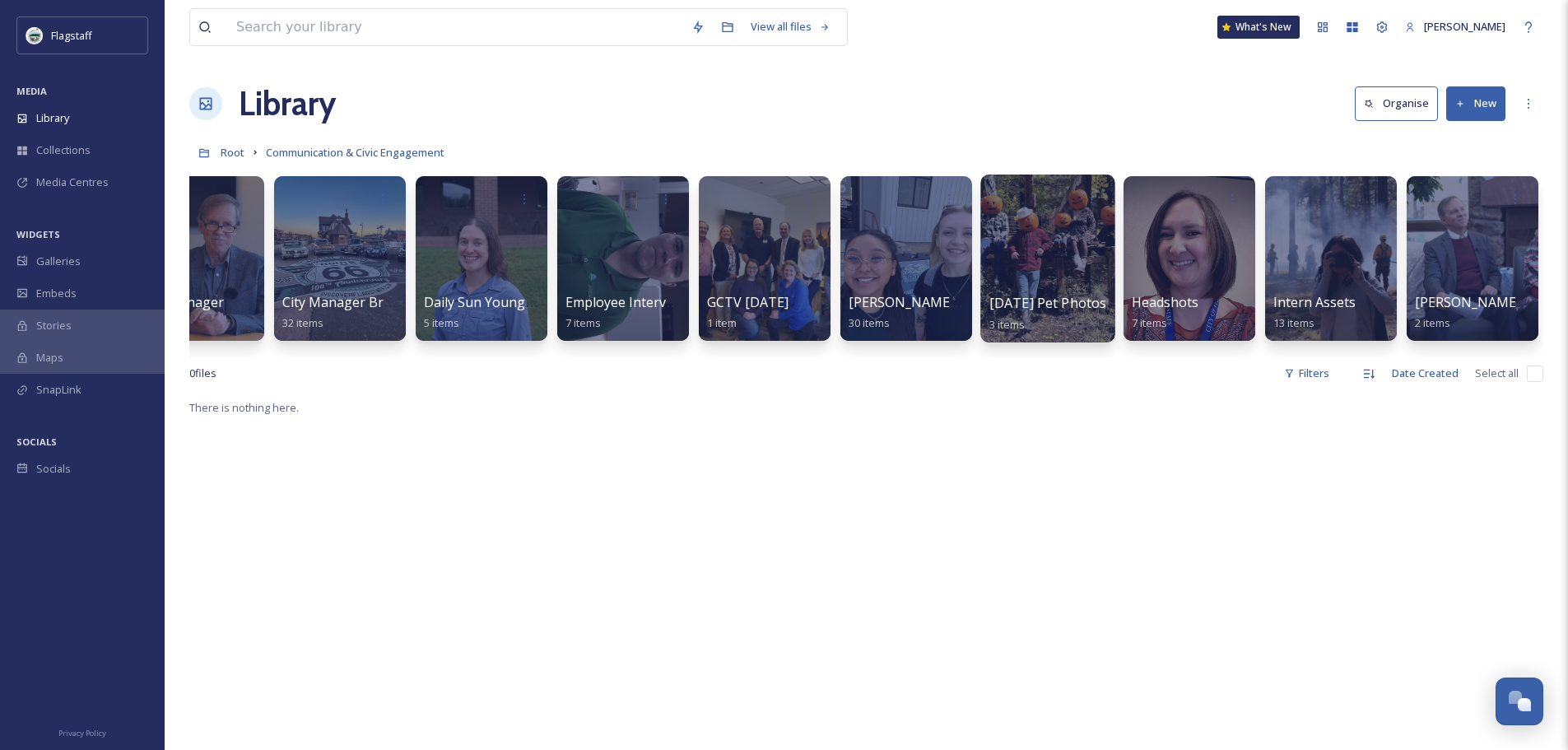
click at [1030, 224] on div at bounding box center [1047, 258] width 134 height 168
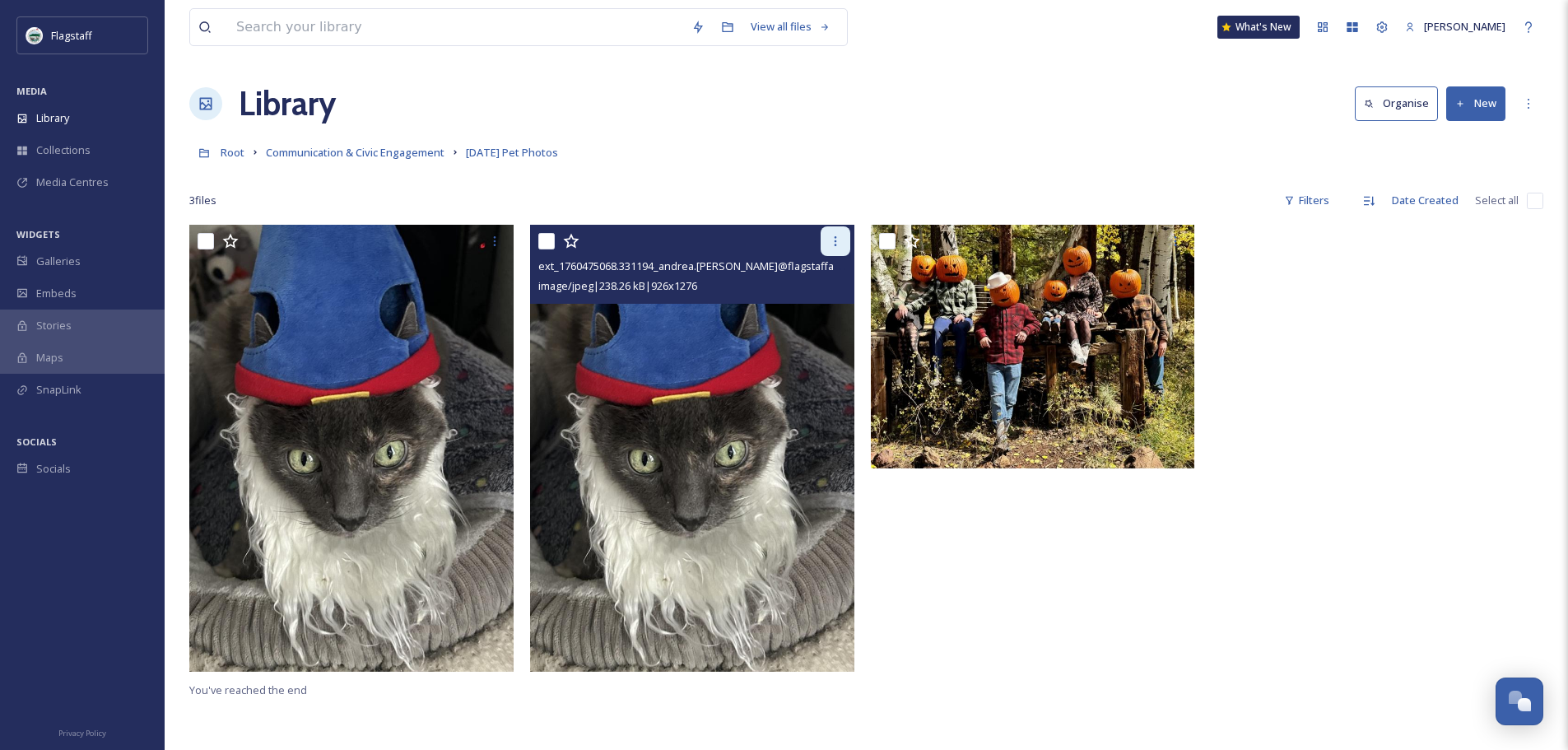
click at [835, 237] on icon at bounding box center [835, 241] width 3 height 10
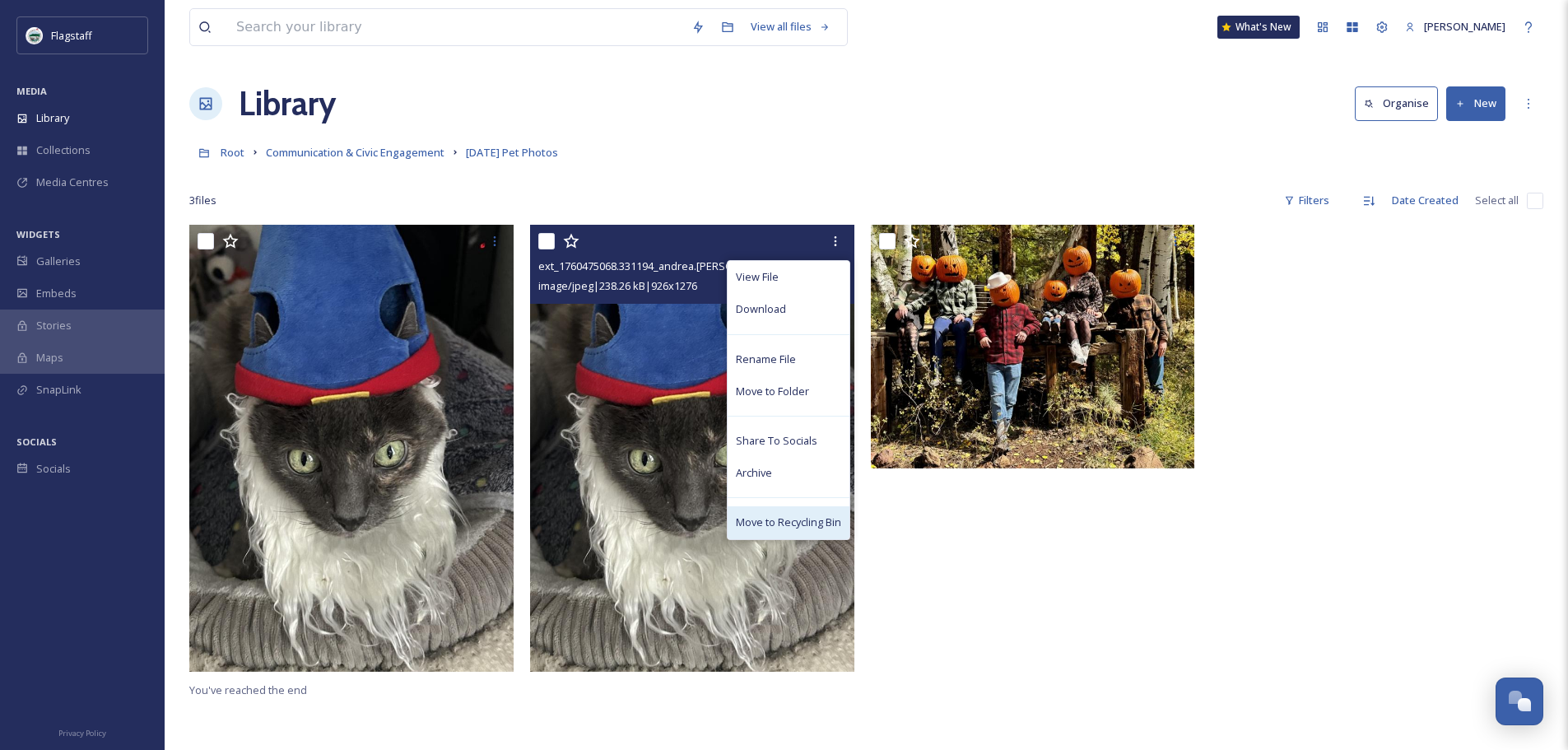
click at [791, 515] on span "Move to Recycling Bin" at bounding box center [788, 523] width 106 height 16
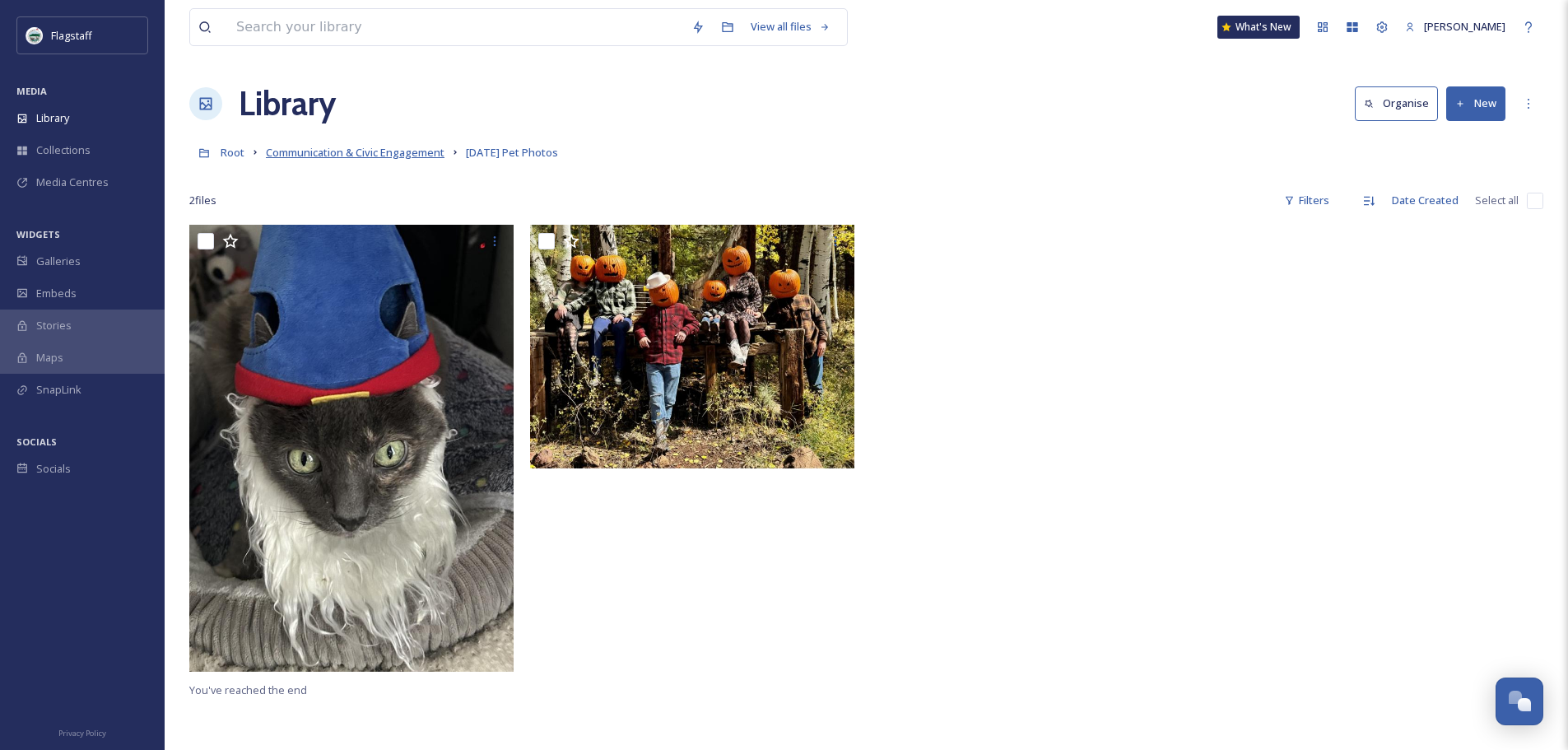
click at [406, 155] on span "Communication & Civic Engagement" at bounding box center [355, 152] width 178 height 15
